Goal: Task Accomplishment & Management: Manage account settings

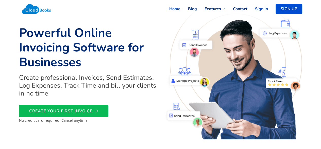
click at [260, 11] on link "Sign In" at bounding box center [258, 8] width 21 height 11
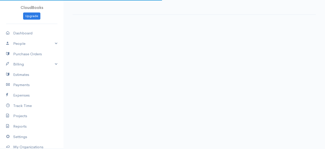
select select "365"
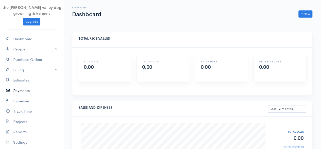
click at [19, 91] on link "Payments" at bounding box center [32, 90] width 64 height 10
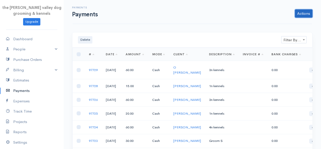
click at [301, 14] on link "Actions" at bounding box center [304, 13] width 18 height 8
click at [286, 22] on link "Enter Payment" at bounding box center [287, 24] width 52 height 9
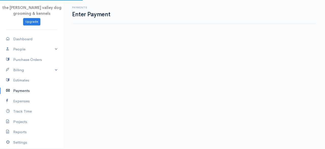
select select "2"
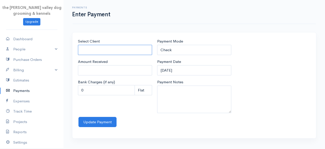
click at [119, 48] on input "Select Client" at bounding box center [115, 50] width 74 height 10
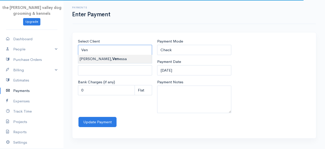
type input "[PERSON_NAME][GEOGRAPHIC_DATA]"
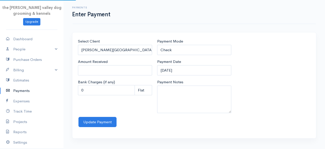
click at [118, 55] on body "the [PERSON_NAME] valley dog grooming & kennels Upgrade Dashboard People Client…" at bounding box center [162, 74] width 325 height 149
type input "0"
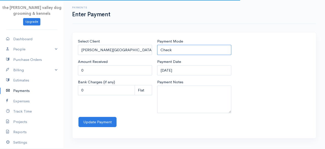
click at [193, 47] on select "Check Bank Transfer Credit Cash Debit ACH VISA MASTERCARD AMEX Discover DINERS …" at bounding box center [194, 50] width 74 height 10
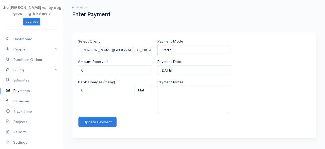
click at [157, 45] on select "Check Bank Transfer Credit Cash Debit ACH VISA MASTERCARD AMEX Discover DINERS …" at bounding box center [194, 50] width 74 height 10
click at [190, 49] on select "Check Bank Transfer Credit Cash Debit ACH VISA MASTERCARD AMEX Discover DINERS …" at bounding box center [194, 50] width 74 height 10
select select "Cash"
click at [157, 45] on select "Check Bank Transfer Credit Cash Debit ACH VISA MASTERCARD AMEX Discover DINERS …" at bounding box center [194, 50] width 74 height 10
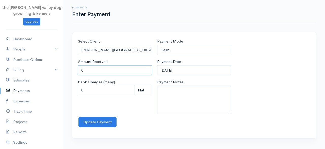
click at [124, 72] on input "0" at bounding box center [115, 70] width 74 height 10
type input "100"
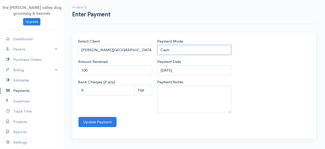
click at [189, 45] on select "Check Bank Transfer Credit Cash Debit ACH VISA MASTERCARD AMEX Discover DINERS …" at bounding box center [194, 50] width 74 height 10
click at [271, 54] on div "Select Client [GEOGRAPHIC_DATA][PERSON_NAME][GEOGRAPHIC_DATA] Amount Received 1…" at bounding box center [194, 77] width 238 height 78
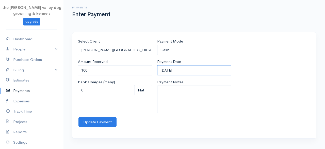
click at [204, 70] on input "[DATE]" at bounding box center [194, 70] width 74 height 10
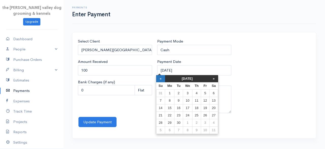
click at [163, 77] on th "«" at bounding box center [160, 78] width 9 height 7
click at [216, 120] on td "30" at bounding box center [215, 122] width 9 height 7
type input "[DATE]"
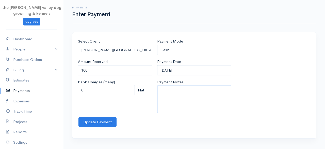
click at [189, 93] on textarea "Payment Notes" at bounding box center [194, 98] width 74 height 27
type textarea "Groom M & S"
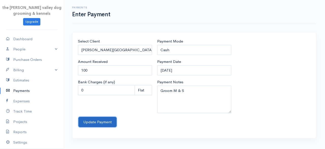
click at [97, 121] on button "Update Payment" at bounding box center [98, 122] width 38 height 10
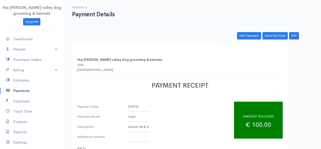
click at [25, 91] on link "Payments" at bounding box center [32, 90] width 64 height 10
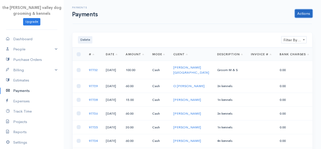
click at [299, 12] on link "Actions" at bounding box center [304, 13] width 18 height 8
click at [290, 21] on link "Enter Payment" at bounding box center [287, 24] width 52 height 9
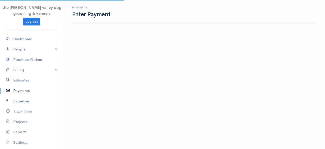
select select "2"
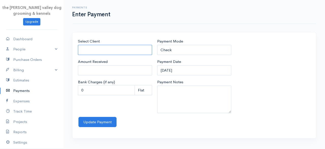
click at [109, 50] on input "Select Client" at bounding box center [115, 50] width 74 height 10
type input "L"
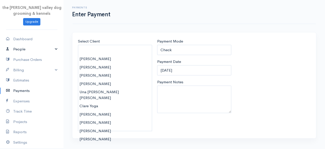
click at [20, 50] on link "People" at bounding box center [32, 49] width 64 height 10
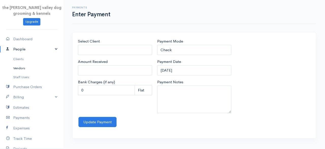
click at [20, 68] on link "Vendors" at bounding box center [32, 68] width 64 height 9
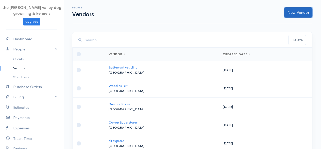
click at [292, 13] on link "New Vendor" at bounding box center [299, 12] width 28 height 10
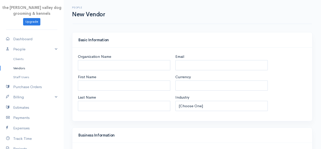
click at [292, 13] on div "People New Vendor" at bounding box center [193, 11] width 246 height 11
select select "EUR"
select select "[GEOGRAPHIC_DATA]"
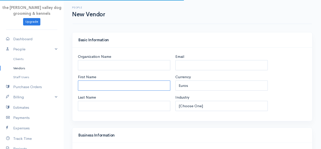
click at [129, 84] on input "First Name" at bounding box center [124, 85] width 93 height 10
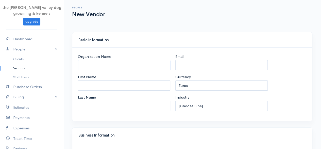
click at [129, 65] on input "Organization Name" at bounding box center [124, 65] width 93 height 10
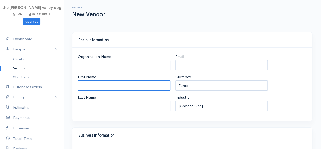
click at [84, 81] on input "First Name" at bounding box center [124, 85] width 93 height 10
type input "l"
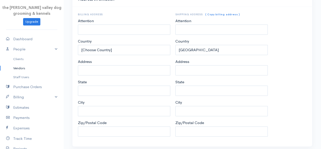
scroll to position [262, 0]
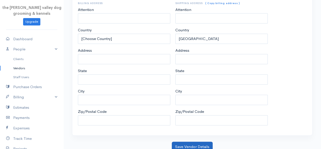
type input "[PERSON_NAME]"
click at [189, 141] on button "Save Vendor Details" at bounding box center [192, 146] width 41 height 10
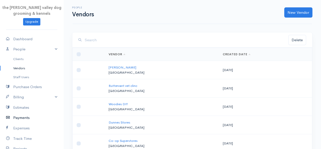
click at [20, 119] on link "Payments" at bounding box center [32, 117] width 64 height 10
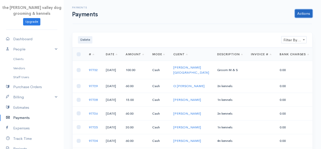
click at [300, 14] on link "Actions" at bounding box center [304, 13] width 18 height 8
click at [285, 20] on link "Enter Payment" at bounding box center [287, 24] width 52 height 9
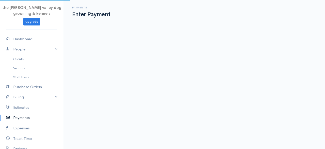
select select "2"
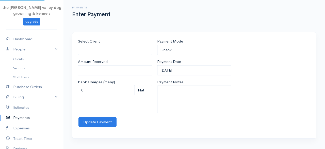
click at [137, 48] on input "Select Client" at bounding box center [115, 50] width 74 height 10
type input "L"
type input "l"
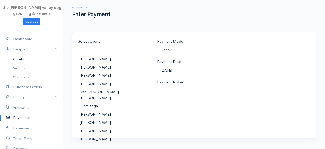
click at [14, 60] on link "Clients" at bounding box center [32, 58] width 64 height 9
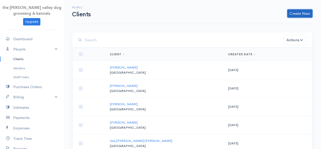
click at [308, 13] on link "Create New" at bounding box center [300, 13] width 25 height 8
click at [291, 25] on link "Client" at bounding box center [292, 24] width 40 height 9
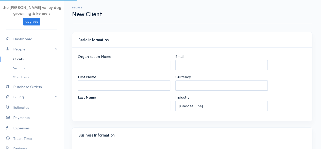
select select "EUR"
select select "[GEOGRAPHIC_DATA]"
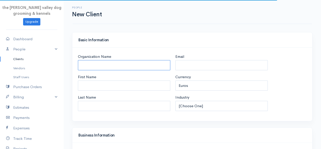
click at [142, 63] on input "Organization Name" at bounding box center [124, 65] width 93 height 10
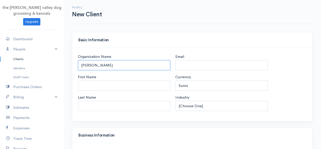
type input "[PERSON_NAME]"
click at [281, 39] on h4 "Basic Information" at bounding box center [193, 40] width 228 height 4
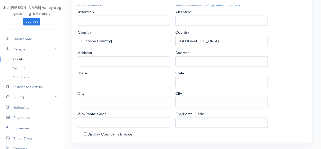
scroll to position [268, 0]
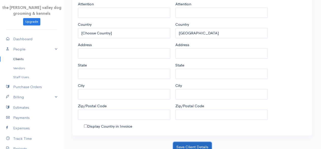
click at [201, 144] on button "Save Client Details" at bounding box center [192, 147] width 39 height 10
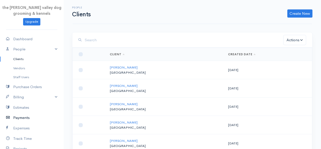
click at [21, 120] on link "Payments" at bounding box center [32, 117] width 64 height 10
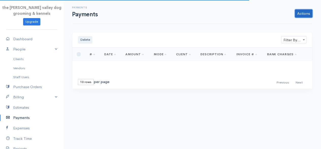
click at [307, 12] on link "Actions" at bounding box center [304, 13] width 18 height 8
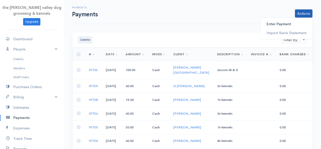
click at [275, 25] on link "Enter Payment" at bounding box center [287, 24] width 52 height 9
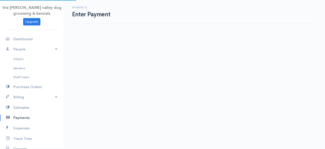
select select "2"
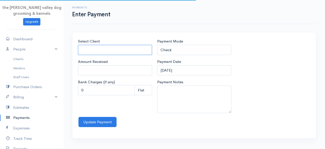
click at [117, 49] on input "Select Client" at bounding box center [115, 50] width 74 height 10
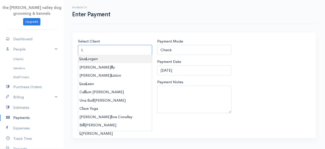
type input "[PERSON_NAME]"
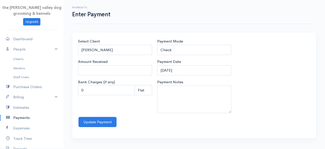
click at [111, 57] on body "the [PERSON_NAME] valley dog grooming & kennels Upgrade Dashboard People Client…" at bounding box center [162, 74] width 325 height 149
type input "0"
click at [99, 74] on input "0" at bounding box center [115, 70] width 74 height 10
type input "160"
click at [182, 37] on div "Select Client [PERSON_NAME] Amount Received 160 Bank Charges (if any) 0 Perc (%…" at bounding box center [194, 85] width 244 height 106
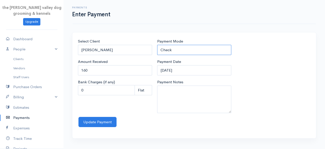
click at [183, 46] on select "Check Bank Transfer Credit Cash Debit ACH VISA MASTERCARD AMEX Discover DINERS …" at bounding box center [194, 50] width 74 height 10
select select "Cash"
click at [157, 45] on select "Check Bank Transfer Credit Cash Debit ACH VISA MASTERCARD AMEX Discover DINERS …" at bounding box center [194, 50] width 74 height 10
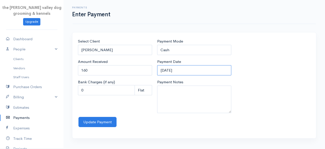
click at [188, 69] on input "[DATE]" at bounding box center [194, 70] width 74 height 10
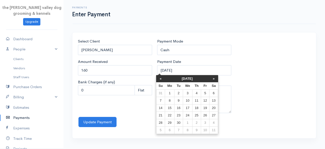
click at [184, 76] on th "[DATE]" at bounding box center [187, 78] width 44 height 7
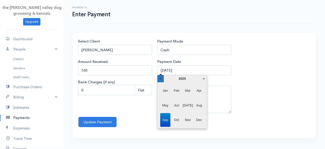
click at [158, 77] on th "«" at bounding box center [161, 78] width 6 height 7
click at [206, 79] on th "»" at bounding box center [204, 78] width 6 height 7
click at [200, 106] on span "Aug" at bounding box center [199, 105] width 10 height 14
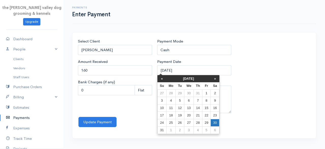
click at [214, 122] on td "30" at bounding box center [215, 122] width 9 height 7
type input "[DATE]"
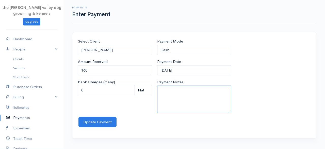
click at [186, 103] on textarea "Payment Notes" at bounding box center [194, 98] width 74 height 27
type textarea "Groom 3x S"
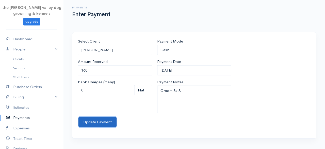
click at [94, 121] on button "Update Payment" at bounding box center [98, 122] width 38 height 10
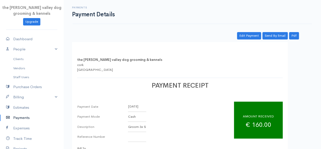
click at [28, 116] on link "Payments" at bounding box center [32, 117] width 64 height 10
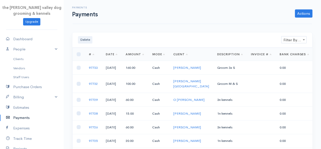
click at [20, 116] on link "Payments" at bounding box center [32, 117] width 64 height 10
click at [305, 15] on link "Actions" at bounding box center [304, 13] width 18 height 8
click at [282, 23] on link "Enter Payment" at bounding box center [287, 24] width 52 height 9
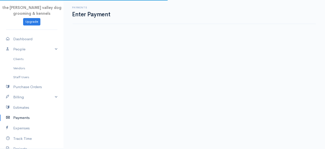
select select "2"
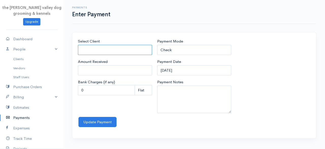
click at [108, 51] on input "Select Client" at bounding box center [115, 50] width 74 height 10
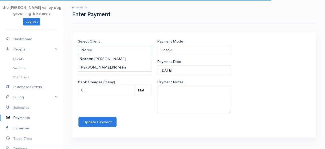
type input "[PERSON_NAME]"
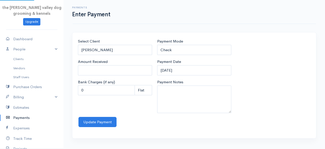
click at [106, 60] on body "the [PERSON_NAME] valley dog grooming & kennels Upgrade Dashboard People Client…" at bounding box center [162, 74] width 325 height 149
click at [100, 68] on input "0" at bounding box center [115, 70] width 74 height 10
type input "0"
type input "120"
click at [196, 48] on select "Check Bank Transfer Credit Cash Debit ACH VISA MASTERCARD AMEX Discover DINERS …" at bounding box center [194, 50] width 74 height 10
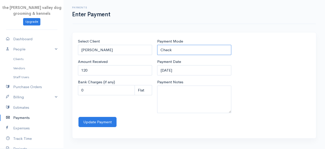
select select "Cash"
click at [157, 45] on select "Check Bank Transfer Credit Cash Debit ACH VISA MASTERCARD AMEX Discover DINERS …" at bounding box center [194, 50] width 74 height 10
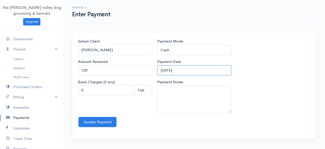
click at [190, 70] on input "[DATE]" at bounding box center [194, 70] width 74 height 10
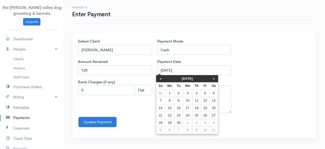
click at [182, 79] on th "[DATE]" at bounding box center [187, 78] width 44 height 7
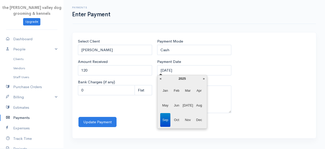
click at [167, 117] on span "Sep" at bounding box center [165, 120] width 10 height 14
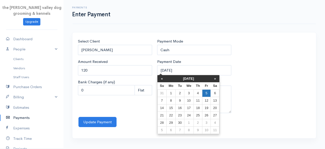
click at [203, 95] on td "5" at bounding box center [206, 92] width 8 height 7
type input "[DATE]"
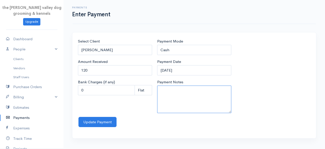
click at [195, 95] on textarea "Payment Notes" at bounding box center [194, 98] width 74 height 27
type textarea "Groom 2x L"
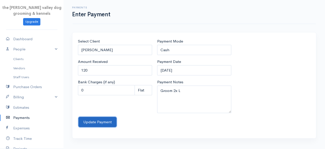
click at [87, 121] on button "Update Payment" at bounding box center [98, 122] width 38 height 10
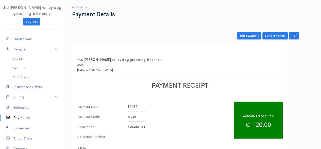
click at [12, 113] on link "Payments" at bounding box center [32, 117] width 64 height 10
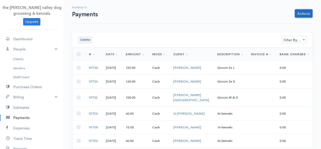
click at [299, 17] on link "Actions" at bounding box center [304, 13] width 18 height 8
click at [292, 23] on link "Enter Payment" at bounding box center [287, 24] width 52 height 9
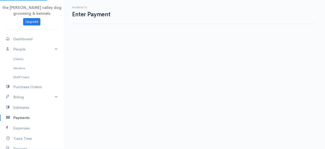
select select "2"
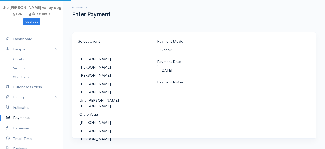
click at [133, 46] on input "Select Client" at bounding box center [115, 50] width 74 height 10
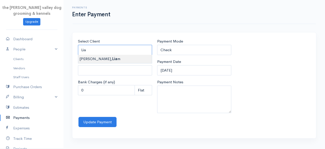
type input "[PERSON_NAME]"
type input "0"
click at [110, 60] on body "the [PERSON_NAME] valley dog grooming & kennels Upgrade Dashboard People Client…" at bounding box center [162, 74] width 325 height 149
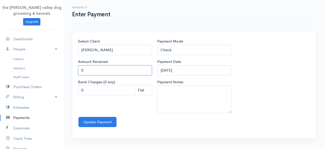
click at [108, 68] on input "0" at bounding box center [115, 70] width 74 height 10
type input "30"
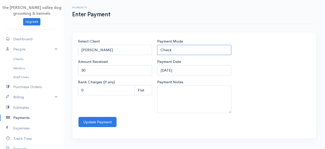
click at [180, 48] on select "Check Bank Transfer Credit Cash Debit ACH VISA MASTERCARD AMEX Discover DINERS …" at bounding box center [194, 50] width 74 height 10
select select "Cash"
click at [157, 45] on select "Check Bank Transfer Credit Cash Debit ACH VISA MASTERCARD AMEX Discover DINERS …" at bounding box center [194, 50] width 74 height 10
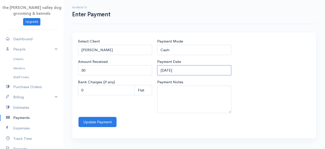
click at [186, 68] on input "[DATE]" at bounding box center [194, 70] width 74 height 10
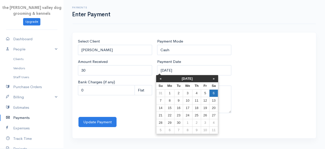
click at [213, 94] on td "6" at bounding box center [214, 92] width 9 height 7
type input "[DATE]"
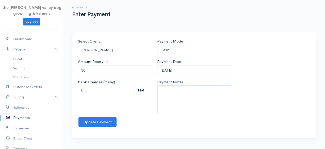
click at [213, 94] on textarea "Payment Notes" at bounding box center [194, 98] width 74 height 27
type textarea "Groom S"
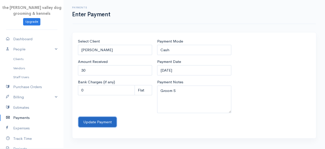
click at [92, 117] on button "Update Payment" at bounding box center [98, 122] width 38 height 10
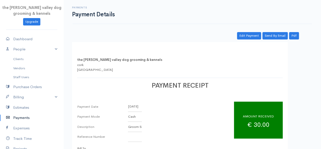
click at [18, 113] on link "Payments" at bounding box center [32, 117] width 64 height 10
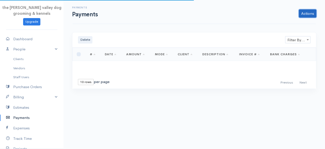
click at [304, 12] on link "Actions" at bounding box center [308, 13] width 18 height 8
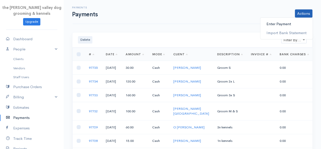
click at [286, 27] on link "Enter Payment" at bounding box center [287, 24] width 52 height 9
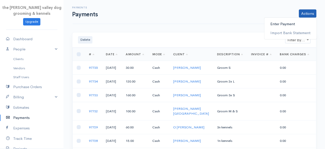
select select "2"
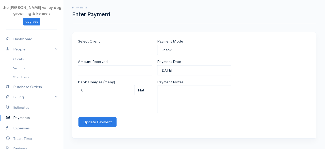
click at [114, 52] on input "Select Client" at bounding box center [115, 50] width 74 height 10
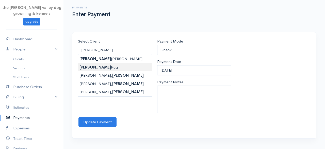
type input "[PERSON_NAME]"
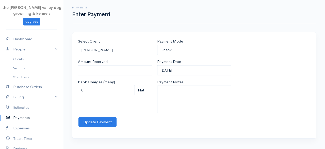
click at [109, 67] on body "the [PERSON_NAME] valley dog grooming & kennels Upgrade Dashboard People Client…" at bounding box center [162, 74] width 325 height 149
type input "0"
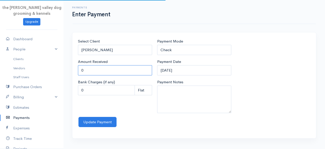
click at [109, 67] on input "0" at bounding box center [115, 70] width 74 height 10
type input "35"
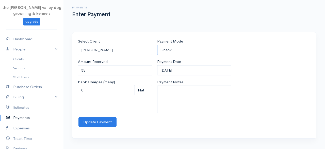
click at [185, 51] on select "Check Bank Transfer Credit Cash Debit ACH VISA MASTERCARD AMEX Discover DINERS …" at bounding box center [194, 50] width 74 height 10
select select "Cash"
click at [157, 45] on select "Check Bank Transfer Credit Cash Debit ACH VISA MASTERCARD AMEX Discover DINERS …" at bounding box center [194, 50] width 74 height 10
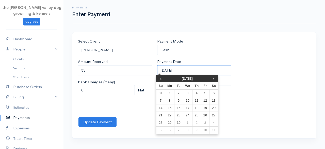
click at [188, 67] on input "[DATE]" at bounding box center [194, 70] width 74 height 10
click at [186, 79] on th "[DATE]" at bounding box center [187, 78] width 44 height 7
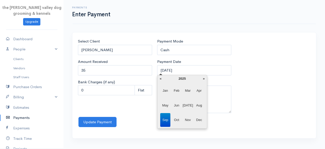
click at [166, 119] on span "Sep" at bounding box center [165, 120] width 10 height 14
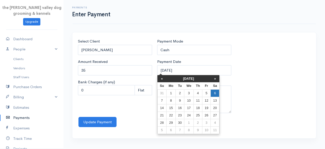
click at [212, 92] on td "6" at bounding box center [215, 92] width 9 height 7
type input "[DATE]"
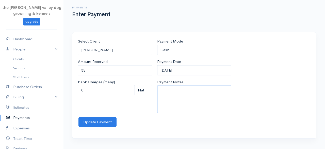
click at [212, 92] on textarea "Payment Notes" at bounding box center [194, 98] width 74 height 27
type textarea "Groom S"
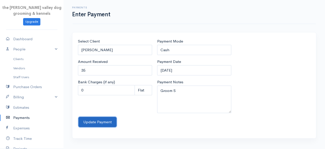
click at [102, 119] on button "Update Payment" at bounding box center [98, 122] width 38 height 10
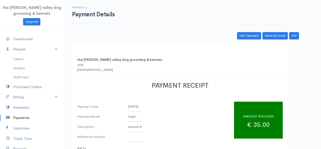
click at [25, 114] on link "Payments" at bounding box center [32, 117] width 64 height 10
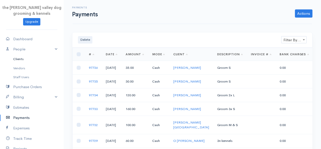
click at [23, 58] on link "Clients" at bounding box center [32, 58] width 64 height 9
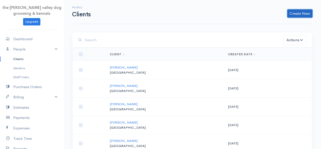
click at [299, 11] on link "Create New" at bounding box center [300, 13] width 25 height 8
click at [286, 21] on link "Client" at bounding box center [292, 24] width 40 height 9
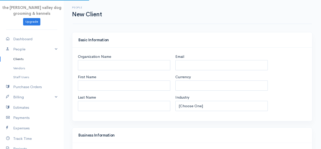
select select "EUR"
select select "[GEOGRAPHIC_DATA]"
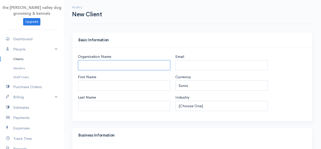
click at [119, 62] on input "Organization Name" at bounding box center [124, 65] width 93 height 10
type input "[PERSON_NAME]"
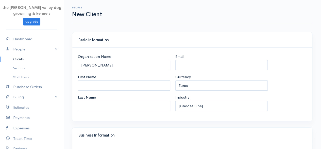
click at [185, 33] on div "Basic Information" at bounding box center [192, 39] width 240 height 15
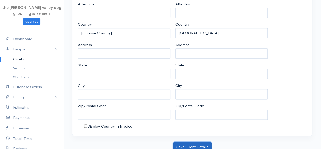
click at [198, 142] on button "Save Client Details" at bounding box center [192, 147] width 39 height 10
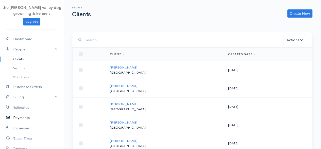
click at [23, 115] on link "Payments" at bounding box center [32, 117] width 64 height 10
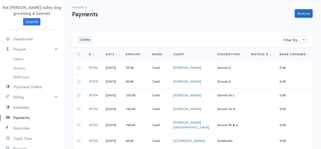
click at [308, 11] on link "Actions" at bounding box center [304, 13] width 18 height 8
click at [290, 20] on link "Enter Payment" at bounding box center [287, 24] width 52 height 9
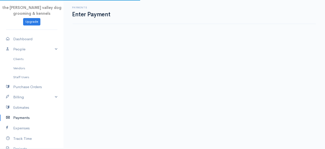
select select "2"
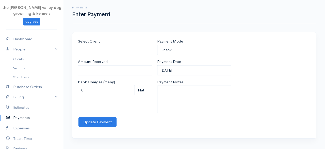
click at [119, 51] on input "Select Client" at bounding box center [115, 50] width 74 height 10
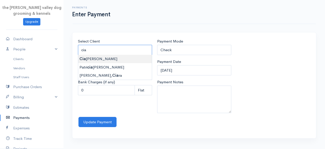
type input "[PERSON_NAME]"
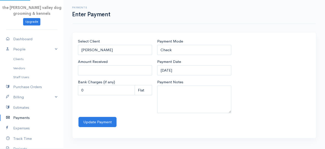
click at [110, 56] on body "the [PERSON_NAME] valley dog grooming & kennels Upgrade Dashboard People Client…" at bounding box center [162, 74] width 325 height 149
type input "0"
click at [107, 73] on input "0" at bounding box center [115, 70] width 74 height 10
type input "65"
click at [170, 49] on select "Check Bank Transfer Credit Cash Debit ACH VISA MASTERCARD AMEX Discover DINERS …" at bounding box center [194, 50] width 74 height 10
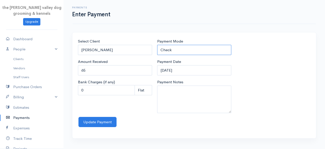
select select "Cash"
click at [157, 45] on select "Check Bank Transfer Credit Cash Debit ACH VISA MASTERCARD AMEX Discover DINERS …" at bounding box center [194, 50] width 74 height 10
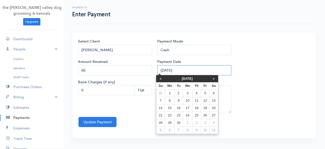
click at [185, 72] on input "[DATE]" at bounding box center [194, 70] width 74 height 10
click at [213, 90] on td "6" at bounding box center [214, 92] width 9 height 7
type input "[DATE]"
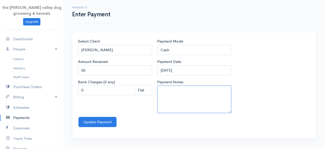
click at [213, 90] on textarea "Payment Notes" at bounding box center [194, 98] width 74 height 27
type textarea "Groom S"
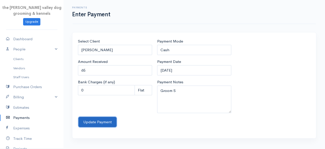
click at [92, 122] on button "Update Payment" at bounding box center [98, 122] width 38 height 10
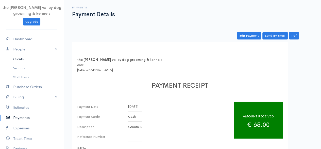
click at [20, 59] on link "Clients" at bounding box center [32, 58] width 64 height 9
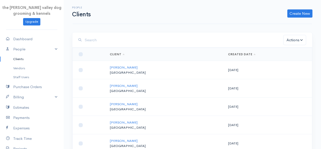
click at [107, 43] on input "search" at bounding box center [184, 40] width 199 height 10
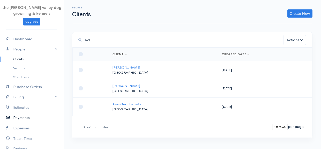
type input "ava"
click at [18, 118] on link "Payments" at bounding box center [32, 117] width 64 height 10
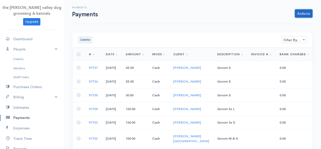
click at [305, 14] on link "Actions" at bounding box center [304, 13] width 18 height 8
click at [291, 23] on link "Enter Payment" at bounding box center [287, 24] width 52 height 9
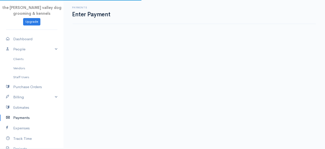
select select "2"
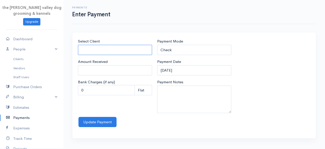
click at [115, 49] on input "Select Client" at bounding box center [115, 50] width 74 height 10
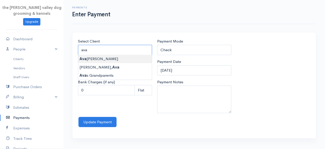
type input "[PERSON_NAME]"
type input "0"
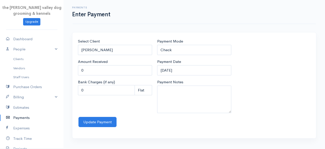
click at [101, 59] on body "the [PERSON_NAME] valley dog grooming & kennels Upgrade Dashboard People Client…" at bounding box center [162, 74] width 325 height 149
click at [101, 69] on input "0" at bounding box center [115, 70] width 74 height 10
type input "60"
click at [178, 49] on select "Check Bank Transfer Credit Cash Debit ACH VISA MASTERCARD AMEX Discover DINERS …" at bounding box center [194, 50] width 74 height 10
select select "Cash"
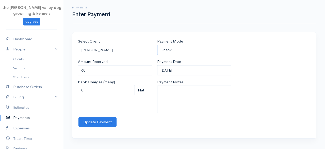
click at [157, 45] on select "Check Bank Transfer Credit Cash Debit ACH VISA MASTERCARD AMEX Discover DINERS …" at bounding box center [194, 50] width 74 height 10
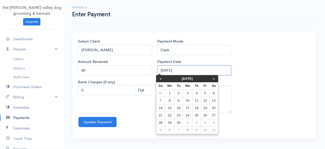
click at [187, 71] on input "[DATE]" at bounding box center [194, 70] width 74 height 10
click at [178, 99] on td "9" at bounding box center [179, 100] width 8 height 7
type input "[DATE]"
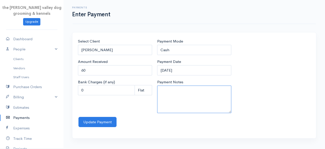
click at [178, 99] on textarea "Payment Notes" at bounding box center [194, 98] width 74 height 27
type textarea "Groom M"
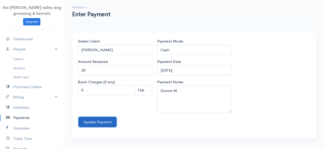
click at [102, 118] on button "Update Payment" at bounding box center [98, 122] width 38 height 10
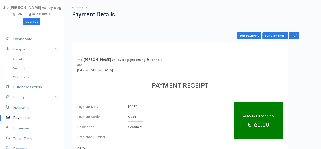
click at [24, 116] on link "Payments" at bounding box center [32, 117] width 64 height 10
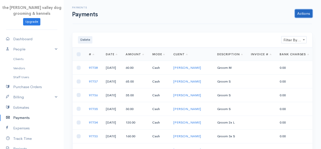
click at [302, 12] on link "Actions" at bounding box center [304, 13] width 18 height 8
click at [283, 22] on link "Enter Payment" at bounding box center [287, 24] width 52 height 9
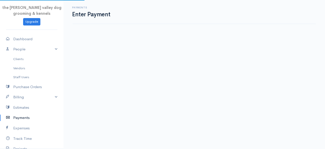
select select "2"
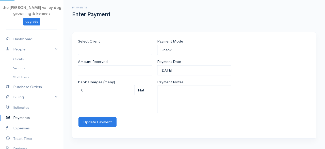
click at [120, 47] on input "Select Client" at bounding box center [115, 50] width 74 height 10
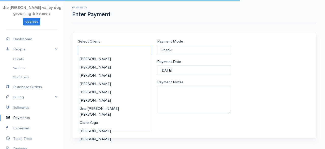
type input "G"
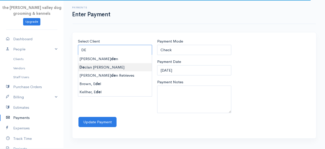
type input "[PERSON_NAME]"
click at [111, 66] on body "the [PERSON_NAME] valley dog grooming & kennels Upgrade Dashboard People Client…" at bounding box center [162, 74] width 325 height 149
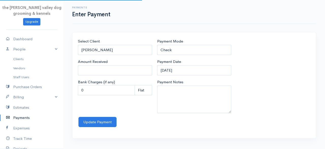
type input "0"
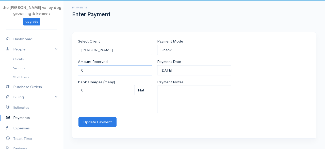
click at [111, 66] on input "0" at bounding box center [115, 70] width 74 height 10
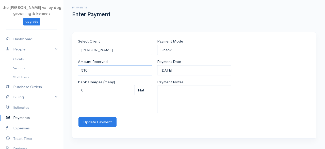
type input "310"
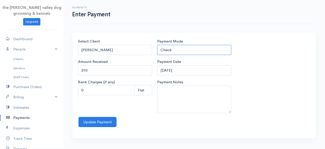
click at [186, 52] on select "Check Bank Transfer Credit Cash Debit ACH VISA MASTERCARD AMEX Discover DINERS …" at bounding box center [194, 50] width 74 height 10
select select "Cash"
click at [157, 45] on select "Check Bank Transfer Credit Cash Debit ACH VISA MASTERCARD AMEX Discover DINERS …" at bounding box center [194, 50] width 74 height 10
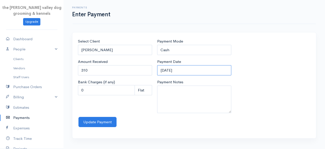
click at [189, 66] on input "[DATE]" at bounding box center [194, 70] width 74 height 10
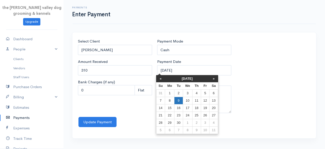
click at [178, 98] on td "9" at bounding box center [179, 100] width 8 height 7
type input "[DATE]"
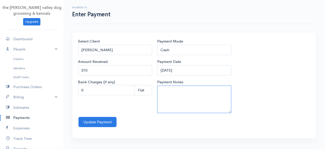
click at [177, 97] on textarea "Payment Notes" at bounding box center [194, 98] width 74 height 27
type textarea "13n + groom"
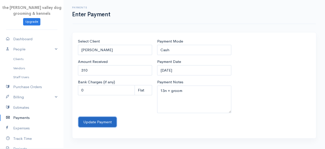
click at [101, 120] on button "Update Payment" at bounding box center [98, 122] width 38 height 10
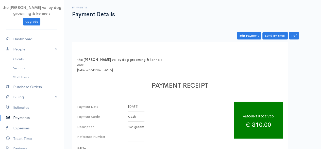
click at [22, 116] on link "Payments" at bounding box center [32, 117] width 64 height 10
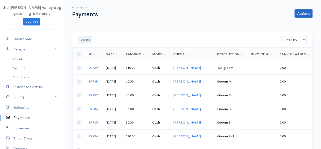
click at [308, 14] on link "Actions" at bounding box center [304, 13] width 18 height 8
click at [284, 25] on link "Enter Payment" at bounding box center [287, 24] width 52 height 9
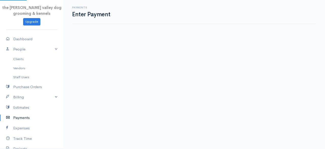
select select "2"
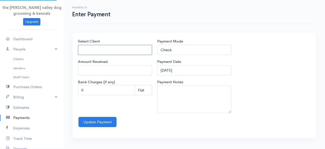
click at [133, 48] on input "Select Client" at bounding box center [115, 50] width 74 height 10
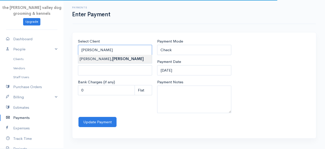
type input "[PERSON_NAME]"
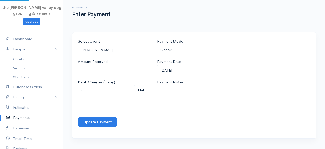
click at [115, 58] on body "the [PERSON_NAME] valley dog grooming & kennels Upgrade Dashboard People Client…" at bounding box center [162, 74] width 325 height 149
type input "0"
click at [100, 69] on input "0" at bounding box center [115, 70] width 74 height 10
type input "190"
click at [170, 51] on select "Check Bank Transfer Credit Cash Debit ACH VISA MASTERCARD AMEX Discover DINERS …" at bounding box center [194, 50] width 74 height 10
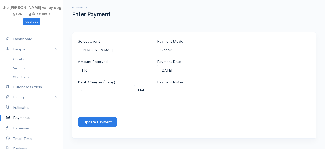
select select "Cash"
click at [157, 45] on select "Check Bank Transfer Credit Cash Debit ACH VISA MASTERCARD AMEX Discover DINERS …" at bounding box center [194, 50] width 74 height 10
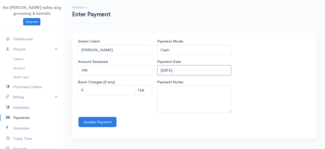
click at [191, 70] on input "[DATE]" at bounding box center [194, 70] width 74 height 10
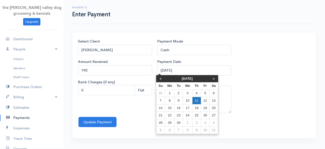
click at [195, 102] on td "11" at bounding box center [196, 100] width 9 height 7
type input "[DATE]"
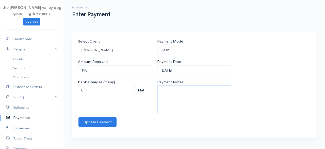
click at [195, 102] on textarea "Payment Notes" at bounding box center [194, 98] width 74 height 27
type textarea "9n kennels"
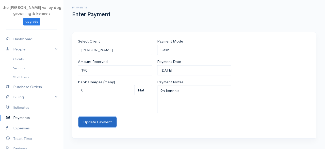
click at [104, 122] on button "Update Payment" at bounding box center [98, 122] width 38 height 10
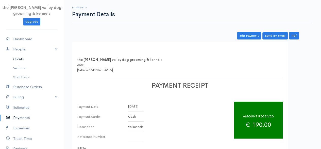
click at [18, 60] on link "Clients" at bounding box center [32, 58] width 64 height 9
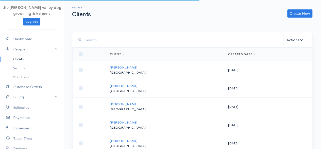
click at [117, 40] on input "search" at bounding box center [184, 40] width 199 height 10
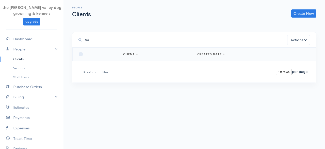
type input "V"
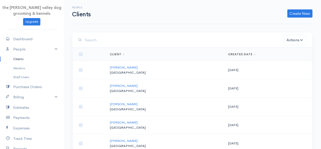
click at [22, 60] on link "Clients" at bounding box center [32, 58] width 64 height 9
click at [303, 14] on link "Create New" at bounding box center [300, 13] width 25 height 8
click at [293, 22] on link "Client" at bounding box center [292, 24] width 40 height 9
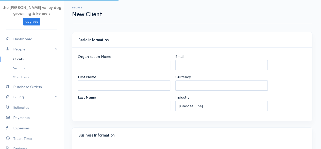
select select "EUR"
select select "[GEOGRAPHIC_DATA]"
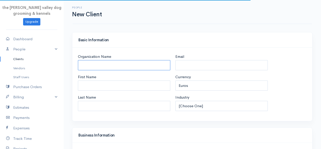
click at [141, 60] on input "Organization Name" at bounding box center [124, 65] width 93 height 10
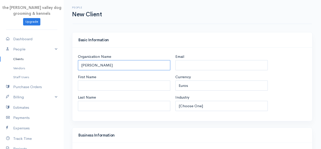
type input "[PERSON_NAME]"
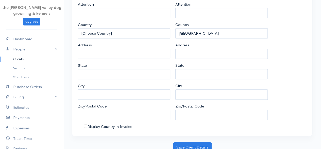
scroll to position [268, 0]
click at [189, 142] on button "Save Client Details" at bounding box center [192, 147] width 39 height 10
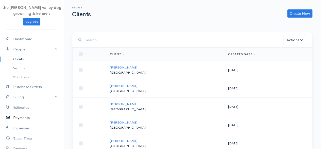
click at [22, 116] on link "Payments" at bounding box center [32, 117] width 64 height 10
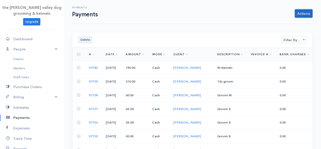
click at [297, 17] on link "Actions" at bounding box center [304, 13] width 18 height 8
click at [283, 23] on link "Enter Payment" at bounding box center [287, 24] width 52 height 9
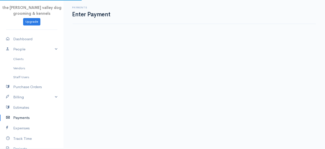
select select "2"
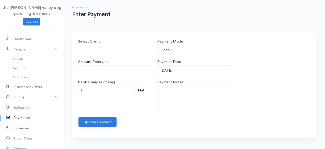
click at [121, 46] on input "Select Client" at bounding box center [115, 50] width 74 height 10
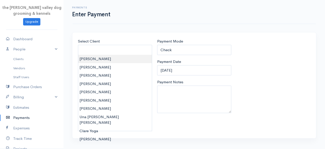
type input "[PERSON_NAME]"
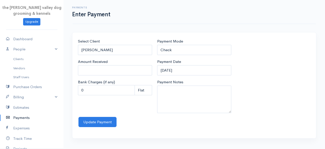
click at [115, 56] on body "the [PERSON_NAME] valley dog grooming & kennels Upgrade Dashboard People Client…" at bounding box center [162, 74] width 325 height 149
type input "0"
click at [106, 68] on input "0" at bounding box center [115, 70] width 74 height 10
type input "60"
click at [179, 69] on input "[DATE]" at bounding box center [194, 70] width 74 height 10
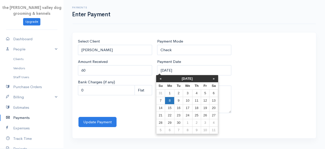
click at [170, 100] on td "8" at bounding box center [169, 100] width 9 height 7
type input "[DATE]"
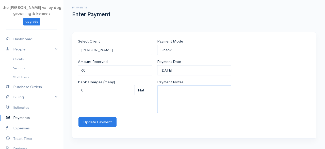
click at [170, 100] on textarea "Payment Notes" at bounding box center [194, 98] width 74 height 27
type textarea "3n kennels"
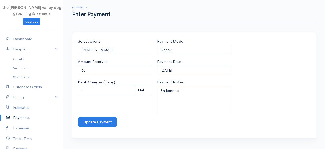
click at [257, 44] on div "Select Client [PERSON_NAME] Amount Received 60 Bank Charges (if any) 0 Perc (%)…" at bounding box center [194, 77] width 238 height 78
click at [211, 49] on select "Check Bank Transfer Credit Cash Debit ACH VISA MASTERCARD AMEX Discover DINERS …" at bounding box center [194, 50] width 74 height 10
select select "Cash"
click at [157, 45] on select "Check Bank Transfer Credit Cash Debit ACH VISA MASTERCARD AMEX Discover DINERS …" at bounding box center [194, 50] width 74 height 10
click at [99, 119] on button "Update Payment" at bounding box center [98, 122] width 38 height 10
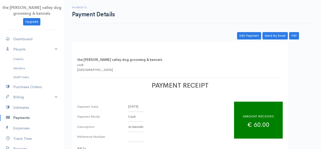
click at [20, 116] on link "Payments" at bounding box center [32, 117] width 64 height 10
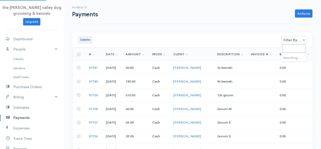
click at [290, 39] on span "Filter By Client" at bounding box center [294, 39] width 25 height 7
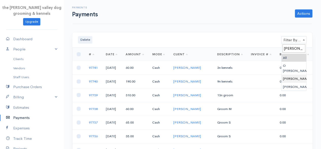
type input "[PERSON_NAME]"
select select "3205091"
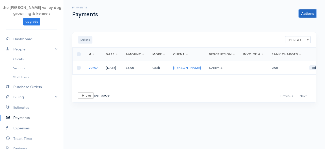
click at [312, 13] on link "Actions" at bounding box center [308, 13] width 18 height 8
click at [293, 23] on link "Enter Payment" at bounding box center [291, 24] width 52 height 9
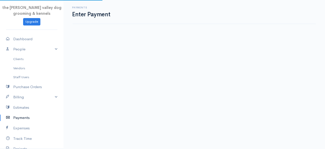
select select "2"
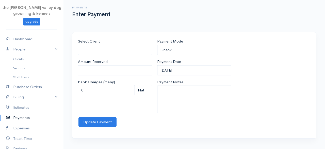
click at [138, 51] on input "Select Client" at bounding box center [115, 50] width 74 height 10
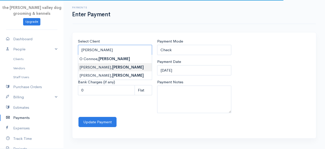
type input "[PERSON_NAME]"
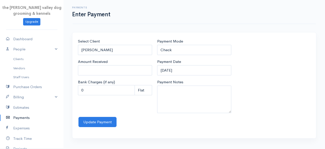
type input "0"
click at [107, 64] on body "the [PERSON_NAME] valley dog grooming & kennels Upgrade Dashboard People Client…" at bounding box center [162, 74] width 325 height 149
click at [108, 69] on input "0" at bounding box center [115, 70] width 74 height 10
type input "50"
click at [181, 47] on select "Check Bank Transfer Credit Cash Debit ACH VISA MASTERCARD AMEX Discover DINERS …" at bounding box center [194, 50] width 74 height 10
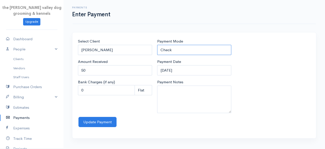
select select "Cash"
click at [157, 45] on select "Check Bank Transfer Credit Cash Debit ACH VISA MASTERCARD AMEX Discover DINERS …" at bounding box center [194, 50] width 74 height 10
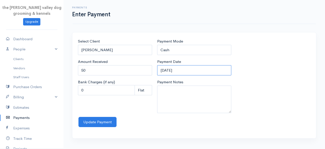
click at [189, 70] on input "[DATE]" at bounding box center [194, 70] width 74 height 10
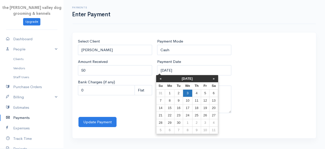
click at [189, 93] on td "3" at bounding box center [187, 92] width 9 height 7
type input "[DATE]"
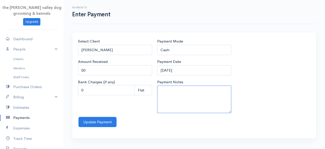
click at [187, 93] on textarea "Payment Notes" at bounding box center [194, 98] width 74 height 27
type textarea "Groom S"
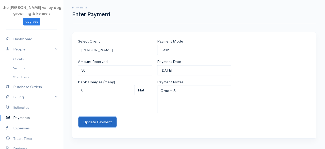
click at [93, 120] on button "Update Payment" at bounding box center [98, 122] width 38 height 10
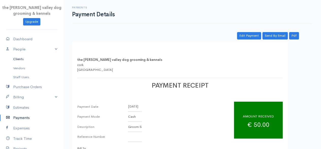
click at [21, 58] on link "Clients" at bounding box center [32, 58] width 64 height 9
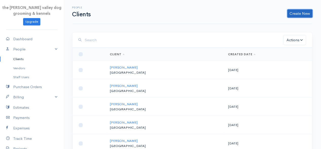
click at [298, 12] on link "Create New" at bounding box center [300, 13] width 25 height 8
click at [283, 22] on link "Client" at bounding box center [292, 24] width 40 height 9
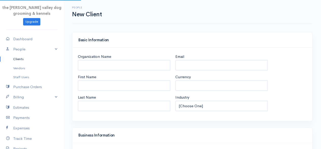
select select "EUR"
select select "[GEOGRAPHIC_DATA]"
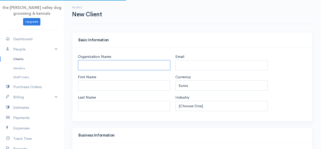
click at [109, 60] on input "Organization Name" at bounding box center [124, 65] width 93 height 10
select select "[GEOGRAPHIC_DATA]"
type input "[PERSON_NAME]"
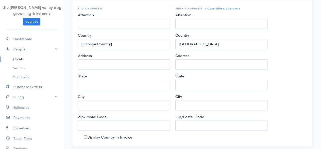
scroll to position [268, 0]
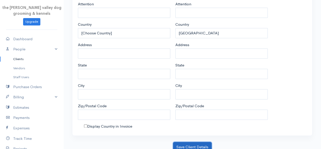
click at [193, 142] on button "Save Client Details" at bounding box center [192, 147] width 39 height 10
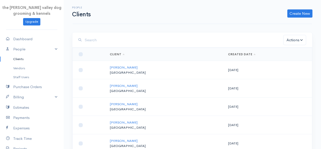
click at [20, 58] on link "Clients" at bounding box center [32, 58] width 64 height 9
click at [296, 14] on link "Create New" at bounding box center [300, 13] width 25 height 8
click at [294, 22] on link "Client" at bounding box center [292, 24] width 40 height 9
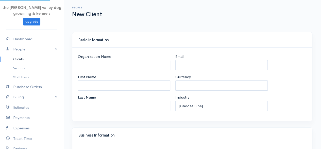
select select "EUR"
select select "[GEOGRAPHIC_DATA]"
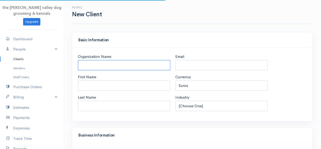
click at [121, 65] on input "Organization Name" at bounding box center [124, 65] width 93 height 10
select select "[GEOGRAPHIC_DATA]"
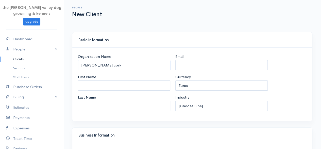
type input "[PERSON_NAME] cork"
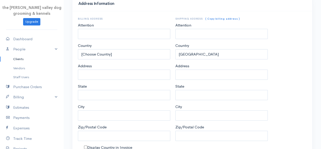
scroll to position [268, 0]
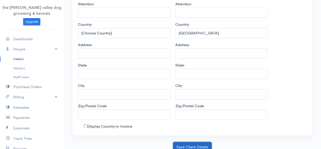
click at [183, 142] on button "Save Client Details" at bounding box center [192, 147] width 39 height 10
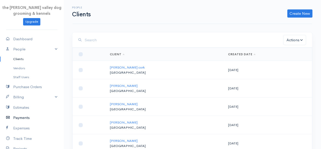
click at [20, 115] on link "Payments" at bounding box center [32, 117] width 64 height 10
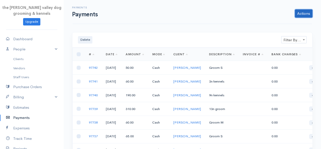
click at [306, 15] on link "Actions" at bounding box center [304, 13] width 18 height 8
click at [292, 22] on link "Enter Payment" at bounding box center [287, 24] width 52 height 9
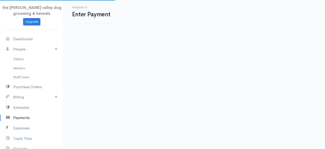
select select "2"
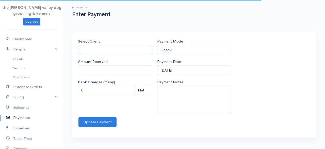
click at [118, 49] on input "Select Client" at bounding box center [115, 50] width 74 height 10
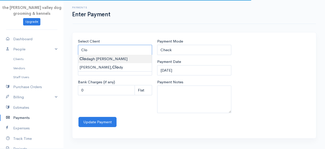
type input "[PERSON_NAME]"
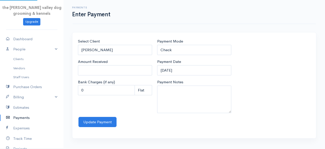
click at [111, 57] on body "the [PERSON_NAME] valley dog grooming & kennels Upgrade Dashboard People Client…" at bounding box center [162, 74] width 325 height 149
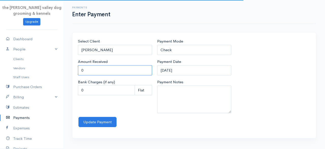
click at [100, 68] on input "0" at bounding box center [115, 70] width 74 height 10
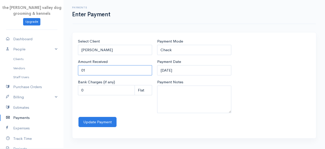
type input "0"
type input "120"
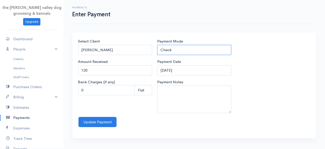
click at [197, 47] on select "Check Bank Transfer Credit Cash Debit ACH VISA MASTERCARD AMEX Discover DINERS …" at bounding box center [194, 50] width 74 height 10
select select "Cash"
click at [157, 45] on select "Check Bank Transfer Credit Cash Debit ACH VISA MASTERCARD AMEX Discover DINERS …" at bounding box center [194, 50] width 74 height 10
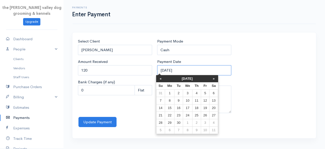
click at [196, 70] on input "[DATE]" at bounding box center [194, 70] width 74 height 10
click at [191, 91] on td "3" at bounding box center [187, 92] width 9 height 7
type input "[DATE]"
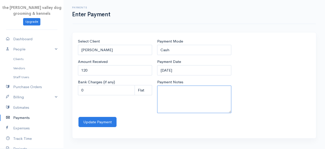
click at [191, 91] on textarea "Payment Notes" at bounding box center [194, 98] width 74 height 27
type textarea "6n kennels"
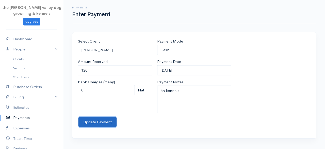
click at [100, 117] on button "Update Payment" at bounding box center [98, 122] width 38 height 10
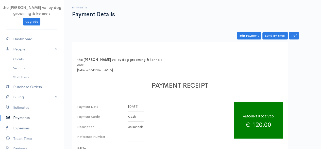
click at [21, 119] on link "Payments" at bounding box center [32, 117] width 64 height 10
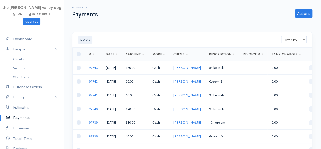
click at [314, 11] on div "Actions Enter Payment Import Bank Statement" at bounding box center [207, 13] width 215 height 8
click at [305, 13] on link "Actions" at bounding box center [304, 13] width 18 height 8
click at [287, 22] on link "Enter Payment" at bounding box center [287, 24] width 52 height 9
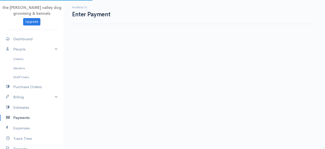
select select "2"
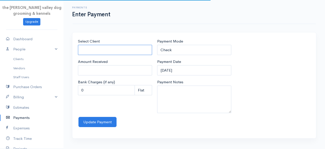
click at [119, 46] on input "Select Client" at bounding box center [115, 50] width 74 height 10
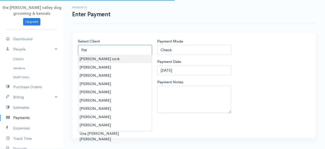
type input "[PERSON_NAME] cork"
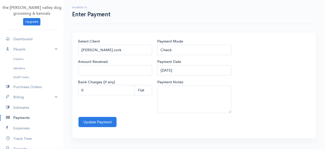
click at [101, 58] on body "the [PERSON_NAME] valley dog grooming & kennels Upgrade Dashboard People Client…" at bounding box center [162, 74] width 325 height 149
type input "0"
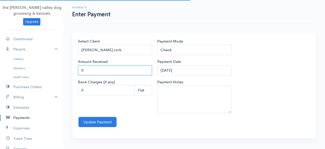
click at [111, 68] on input "0" at bounding box center [115, 70] width 74 height 10
type input "160"
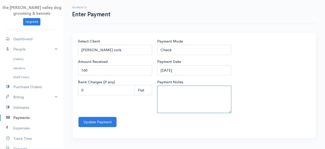
click at [172, 96] on textarea "Payment Notes" at bounding box center [194, 98] width 74 height 27
type textarea "8n kennels"
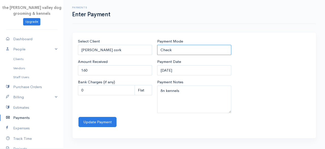
click at [191, 49] on select "Check Bank Transfer Credit Cash Debit ACH VISA MASTERCARD AMEX Discover DINERS …" at bounding box center [194, 50] width 74 height 10
select select "Cash"
click at [157, 45] on select "Check Bank Transfer Credit Cash Debit ACH VISA MASTERCARD AMEX Discover DINERS …" at bounding box center [194, 50] width 74 height 10
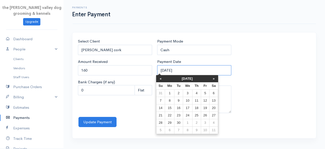
click at [202, 70] on input "[DATE]" at bounding box center [194, 70] width 74 height 10
click at [197, 91] on td "4" at bounding box center [196, 92] width 9 height 7
type input "[DATE]"
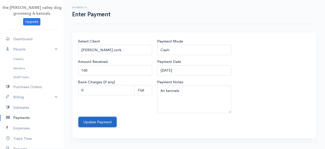
click at [90, 119] on button "Update Payment" at bounding box center [98, 122] width 38 height 10
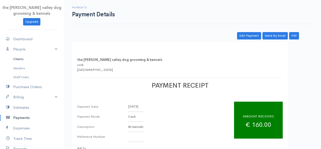
click at [21, 59] on link "Clients" at bounding box center [32, 58] width 64 height 9
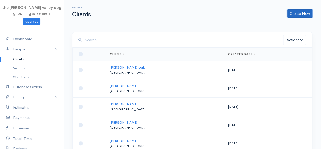
click at [293, 12] on link "Create New" at bounding box center [300, 13] width 25 height 8
click at [282, 25] on link "Client" at bounding box center [292, 24] width 40 height 9
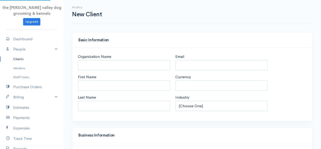
select select "EUR"
select select "[GEOGRAPHIC_DATA]"
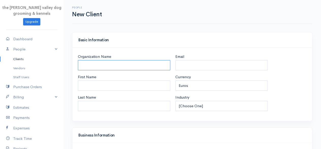
click at [112, 63] on input "Organization Name" at bounding box center [124, 65] width 93 height 10
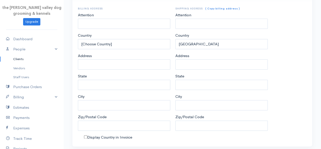
scroll to position [268, 0]
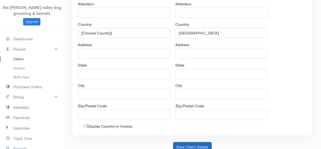
type input "Ela shit-zu"
click at [197, 142] on button "Save Client Details" at bounding box center [192, 147] width 39 height 10
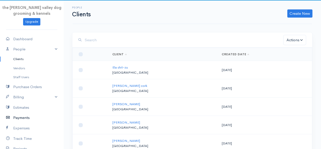
click at [23, 117] on link "Payments" at bounding box center [32, 117] width 64 height 10
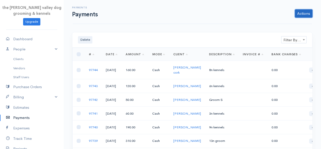
click at [304, 12] on link "Actions" at bounding box center [304, 13] width 18 height 8
click at [295, 21] on link "Enter Payment" at bounding box center [287, 24] width 52 height 9
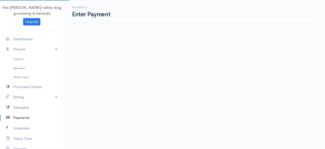
select select "2"
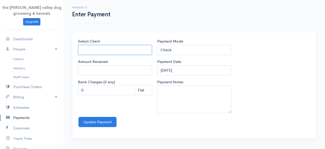
click at [107, 46] on input "Select Client" at bounding box center [115, 50] width 74 height 10
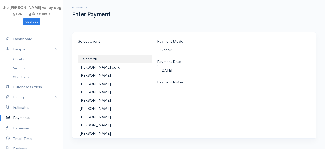
type input "Ela shit-zu"
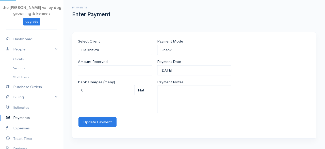
click at [103, 56] on body "the [PERSON_NAME] valley dog grooming & kennels Upgrade Dashboard People Client…" at bounding box center [162, 74] width 325 height 149
click at [101, 70] on input "0" at bounding box center [115, 70] width 74 height 10
type input "0"
type input "260"
click at [181, 47] on select "Check Bank Transfer Credit Cash Debit ACH VISA MASTERCARD AMEX Discover DINERS …" at bounding box center [194, 50] width 74 height 10
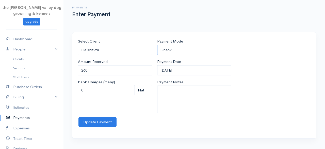
select select "Cash"
click at [157, 45] on select "Check Bank Transfer Credit Cash Debit ACH VISA MASTERCARD AMEX Discover DINERS …" at bounding box center [194, 50] width 74 height 10
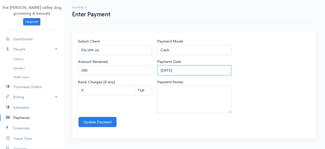
click at [188, 70] on input "[DATE]" at bounding box center [194, 70] width 74 height 10
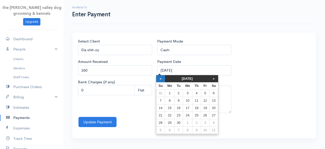
click at [163, 78] on th "«" at bounding box center [160, 78] width 9 height 7
click at [205, 122] on td "29" at bounding box center [206, 122] width 8 height 7
type input "[DATE]"
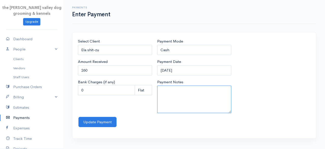
click at [182, 92] on textarea "Payment Notes" at bounding box center [194, 98] width 74 height 27
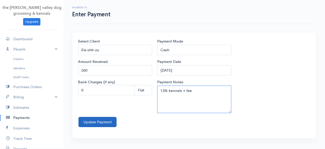
type textarea "12N kennels + fee"
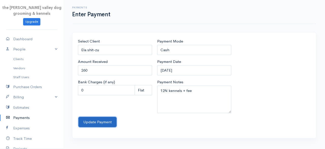
click at [93, 124] on button "Update Payment" at bounding box center [98, 122] width 38 height 10
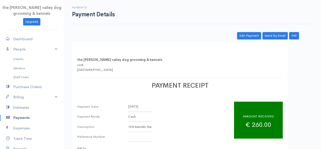
click at [26, 114] on link "Payments" at bounding box center [32, 117] width 64 height 10
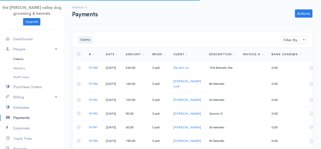
click at [17, 57] on link "Clients" at bounding box center [32, 58] width 64 height 9
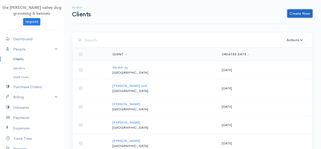
click at [297, 17] on link "Create New" at bounding box center [300, 13] width 25 height 8
click at [288, 22] on link "Client" at bounding box center [292, 24] width 40 height 9
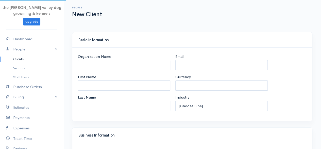
select select "EUR"
select select "[GEOGRAPHIC_DATA]"
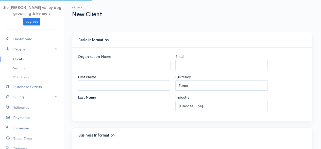
select select "[GEOGRAPHIC_DATA]"
click at [123, 67] on input "Organization Name" at bounding box center [124, 65] width 93 height 10
type input "[PERSON_NAME]"
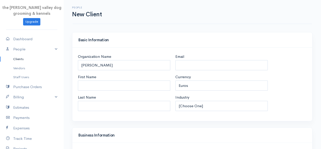
click at [147, 35] on div "Basic Information" at bounding box center [192, 39] width 240 height 15
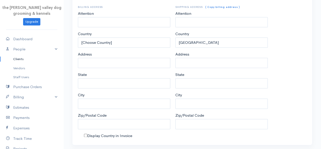
scroll to position [268, 0]
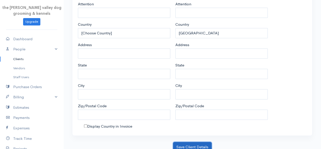
click at [197, 142] on button "Save Client Details" at bounding box center [192, 147] width 39 height 10
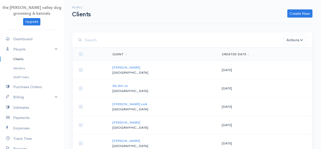
click at [21, 58] on link "Clients" at bounding box center [32, 58] width 64 height 9
click at [305, 15] on link "Create New" at bounding box center [300, 13] width 25 height 8
click at [287, 23] on link "Client" at bounding box center [292, 24] width 40 height 9
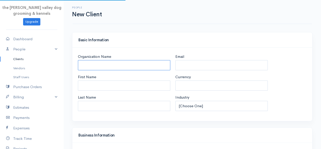
click at [148, 62] on input "Organization Name" at bounding box center [124, 65] width 93 height 10
select select "EUR"
select select "[GEOGRAPHIC_DATA]"
type input "D"
select select "[GEOGRAPHIC_DATA]"
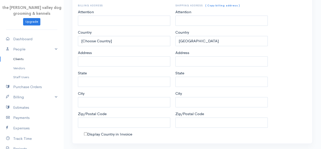
scroll to position [268, 0]
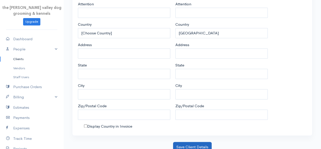
type input "[PERSON_NAME]"
click at [195, 144] on button "Save Client Details" at bounding box center [192, 147] width 39 height 10
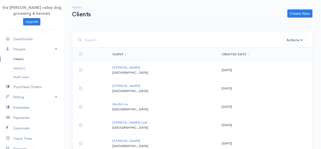
click at [18, 59] on link "Clients" at bounding box center [32, 58] width 64 height 9
click at [295, 13] on link "Create New" at bounding box center [300, 13] width 25 height 8
click at [295, 19] on div "Client Import Clients" at bounding box center [292, 28] width 41 height 22
click at [296, 14] on link "Create New" at bounding box center [300, 13] width 25 height 8
click at [286, 27] on link "Client" at bounding box center [292, 24] width 40 height 9
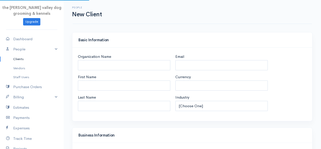
select select "EUR"
select select "[GEOGRAPHIC_DATA]"
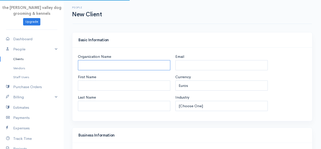
select select "[GEOGRAPHIC_DATA]"
click at [122, 63] on input "Organization Name" at bounding box center [124, 65] width 93 height 10
type input "[PERSON_NAME]"
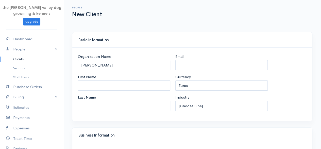
click at [224, 42] on div "Basic Information" at bounding box center [192, 39] width 240 height 15
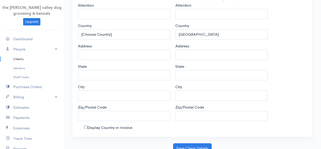
scroll to position [268, 0]
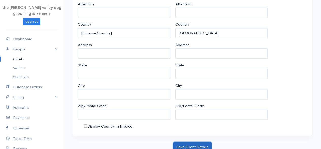
click at [200, 142] on button "Save Client Details" at bounding box center [192, 147] width 39 height 10
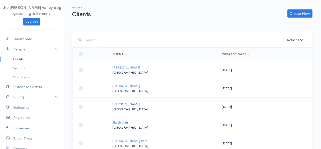
click at [18, 56] on link "Clients" at bounding box center [32, 58] width 64 height 9
click at [308, 13] on link "Create New" at bounding box center [300, 13] width 25 height 8
click at [283, 26] on link "Client" at bounding box center [292, 24] width 40 height 9
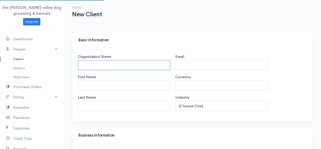
click at [90, 69] on input "Organization Name" at bounding box center [124, 65] width 93 height 10
select select "EUR"
select select "[GEOGRAPHIC_DATA]"
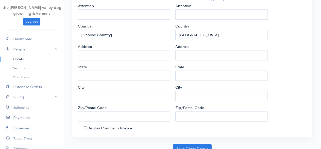
scroll to position [268, 0]
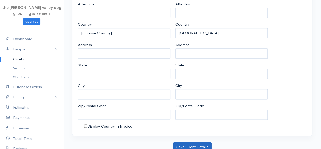
type input "[PERSON_NAME]"
click at [197, 142] on button "Save Client Details" at bounding box center [192, 147] width 39 height 10
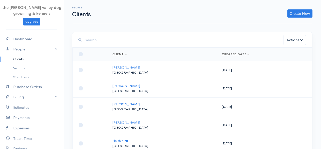
click at [101, 36] on input "search" at bounding box center [184, 40] width 199 height 10
type input "h"
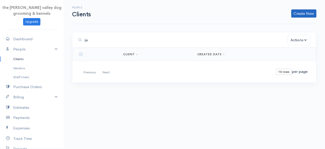
type input "ja"
click at [303, 14] on link "Create New" at bounding box center [304, 13] width 25 height 8
click at [286, 23] on link "Client" at bounding box center [296, 24] width 40 height 9
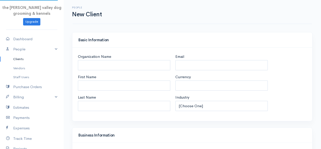
select select "EUR"
select select "[GEOGRAPHIC_DATA]"
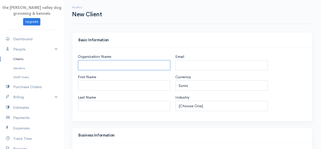
click at [118, 62] on input "Organization Name" at bounding box center [124, 65] width 93 height 10
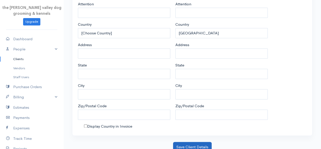
type input "[PERSON_NAME]"
click at [194, 143] on button "Save Client Details" at bounding box center [192, 147] width 39 height 10
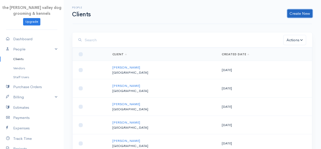
click at [290, 17] on link "Create New" at bounding box center [300, 13] width 25 height 8
click at [287, 24] on link "Client" at bounding box center [292, 24] width 40 height 9
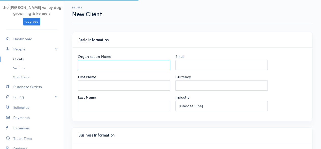
click at [103, 66] on input "Organization Name" at bounding box center [124, 65] width 93 height 10
select select "EUR"
select select "[GEOGRAPHIC_DATA]"
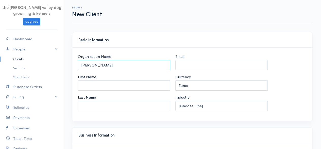
type input "[PERSON_NAME]"
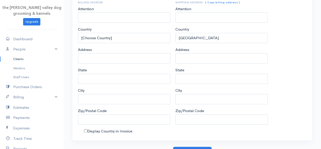
scroll to position [268, 0]
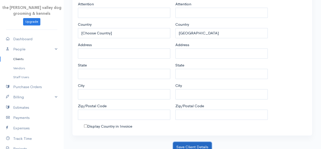
click at [199, 145] on button "Save Client Details" at bounding box center [192, 147] width 39 height 10
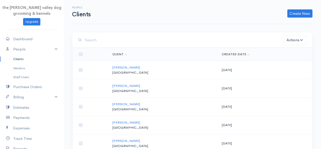
click at [143, 43] on input "search" at bounding box center [184, 40] width 199 height 10
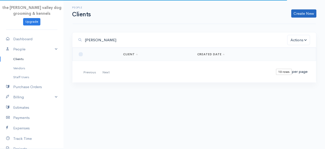
type input "[PERSON_NAME]"
click at [310, 14] on link "Create New" at bounding box center [304, 13] width 25 height 8
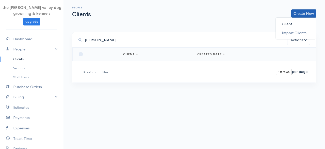
click at [297, 21] on link "Client" at bounding box center [296, 24] width 40 height 9
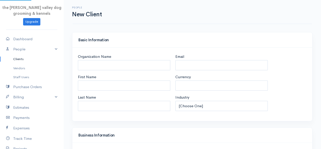
select select "EUR"
select select "[GEOGRAPHIC_DATA]"
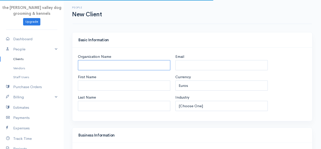
click at [130, 61] on input "Organization Name" at bounding box center [124, 65] width 93 height 10
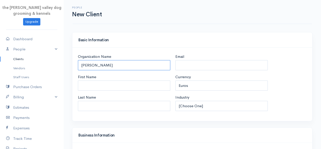
type input "[PERSON_NAME]"
click at [146, 38] on h4 "Basic Information" at bounding box center [193, 40] width 228 height 4
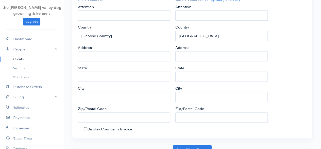
scroll to position [268, 0]
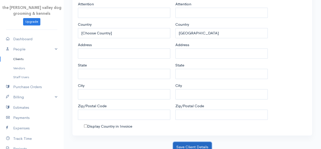
click at [196, 143] on button "Save Client Details" at bounding box center [192, 147] width 39 height 10
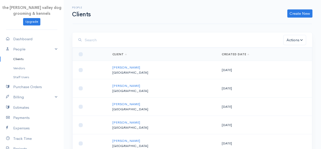
click at [125, 39] on input "search" at bounding box center [184, 40] width 199 height 10
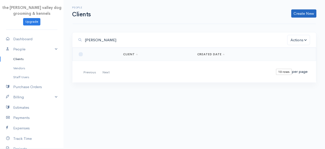
type input "[PERSON_NAME]"
click at [310, 11] on link "Create New" at bounding box center [304, 13] width 25 height 8
click at [300, 22] on link "Client" at bounding box center [296, 24] width 40 height 9
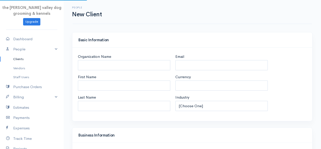
select select "EUR"
select select "[GEOGRAPHIC_DATA]"
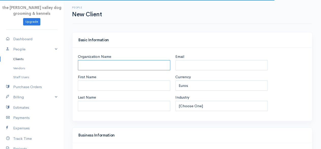
click at [117, 61] on input "Organization Name" at bounding box center [124, 65] width 93 height 10
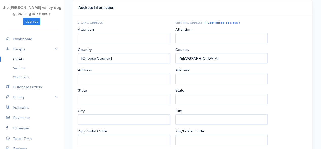
scroll to position [268, 0]
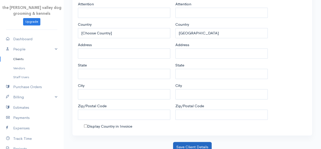
type input "[PERSON_NAME][DEMOGRAPHIC_DATA]"
click at [186, 142] on button "Save Client Details" at bounding box center [192, 147] width 39 height 10
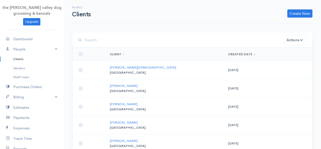
click at [114, 36] on input "search" at bounding box center [184, 40] width 199 height 10
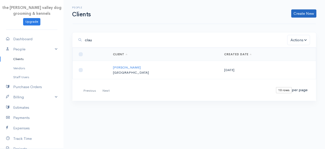
type input "clau"
click at [300, 12] on link "Create New" at bounding box center [304, 13] width 25 height 8
click at [301, 23] on link "Client" at bounding box center [296, 24] width 40 height 9
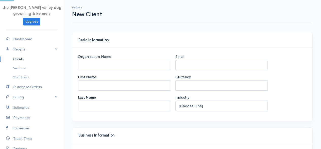
select select "EUR"
select select "[GEOGRAPHIC_DATA]"
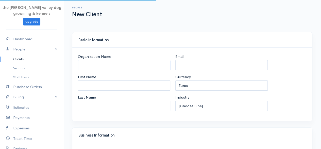
click at [117, 62] on input "Organization Name" at bounding box center [124, 65] width 93 height 10
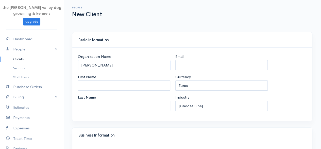
type input "[PERSON_NAME]"
click at [188, 34] on div "Basic Information" at bounding box center [192, 39] width 240 height 15
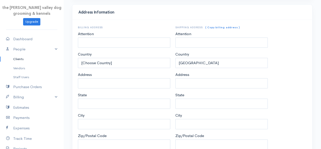
scroll to position [268, 0]
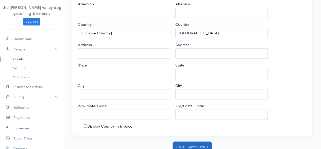
click at [194, 143] on button "Save Client Details" at bounding box center [192, 147] width 39 height 10
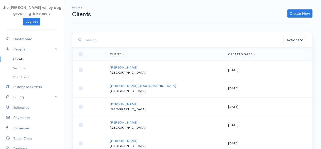
click at [151, 37] on input "search" at bounding box center [184, 40] width 199 height 10
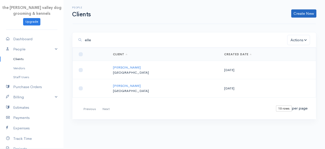
type input "elle"
click at [303, 12] on link "Create New" at bounding box center [304, 13] width 25 height 8
click at [292, 23] on link "Client" at bounding box center [296, 24] width 40 height 9
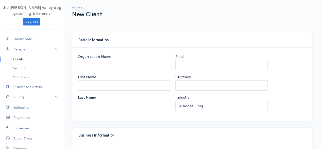
select select "EUR"
select select "[GEOGRAPHIC_DATA]"
click at [136, 62] on input "Organization Name" at bounding box center [124, 65] width 93 height 10
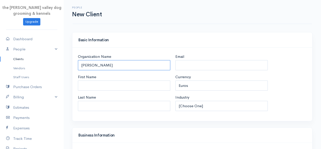
scroll to position [268, 0]
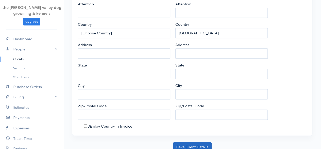
type input "[PERSON_NAME]"
click at [188, 142] on button "Save Client Details" at bounding box center [192, 147] width 39 height 10
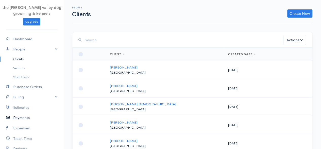
click at [24, 115] on link "Payments" at bounding box center [32, 117] width 64 height 10
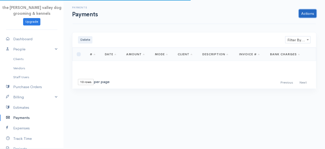
click at [308, 13] on link "Actions" at bounding box center [308, 13] width 18 height 8
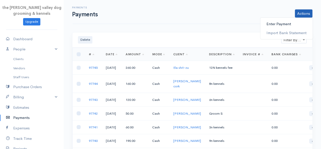
click at [291, 23] on link "Enter Payment" at bounding box center [287, 24] width 52 height 9
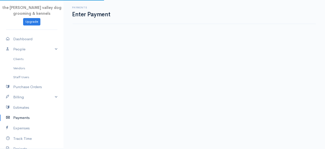
select select "2"
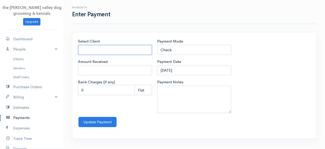
click at [103, 49] on input "Select Client" at bounding box center [115, 50] width 74 height 10
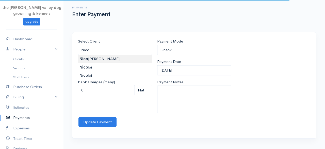
type input "[PERSON_NAME]"
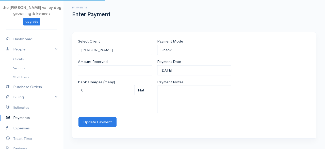
click at [102, 56] on body "the [PERSON_NAME] valley dog grooming & kennels Upgrade Dashboard People Client…" at bounding box center [162, 74] width 325 height 149
type input "0"
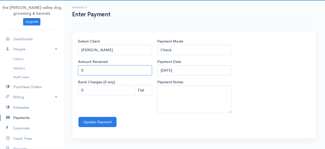
click at [99, 66] on input "0" at bounding box center [115, 70] width 74 height 10
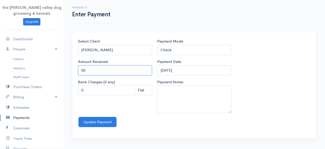
type input "65"
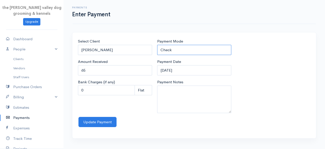
click at [177, 48] on select "Check Bank Transfer Credit Cash Debit ACH VISA MASTERCARD AMEX Discover DINERS …" at bounding box center [194, 50] width 74 height 10
select select "Cash"
click at [157, 45] on select "Check Bank Transfer Credit Cash Debit ACH VISA MASTERCARD AMEX Discover DINERS …" at bounding box center [194, 50] width 74 height 10
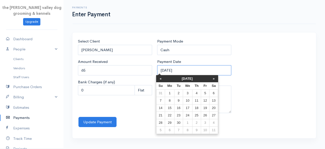
click at [192, 67] on input "[DATE]" at bounding box center [194, 70] width 74 height 10
click at [198, 93] on td "4" at bounding box center [196, 92] width 9 height 7
type input "[DATE]"
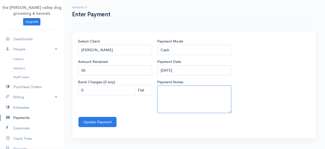
click at [198, 93] on textarea "Payment Notes" at bounding box center [194, 98] width 74 height 27
type textarea "Groom S"
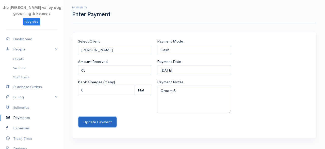
click at [97, 120] on button "Update Payment" at bounding box center [98, 122] width 38 height 10
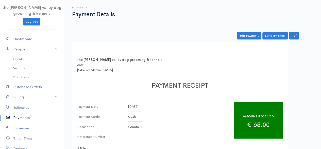
click at [27, 119] on link "Payments" at bounding box center [32, 117] width 64 height 10
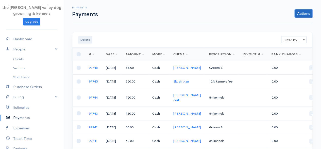
click at [309, 12] on link "Actions" at bounding box center [304, 13] width 18 height 8
click at [293, 22] on link "Enter Payment" at bounding box center [287, 24] width 52 height 9
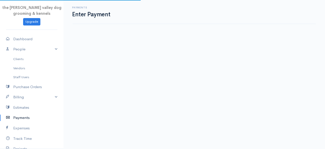
select select "2"
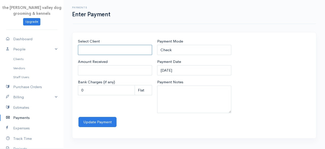
click at [121, 47] on input "Select Client" at bounding box center [115, 50] width 74 height 10
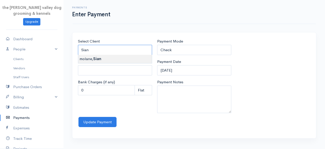
type input "[PERSON_NAME]"
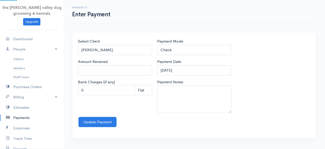
click at [115, 56] on body "the [PERSON_NAME] valley dog grooming & kennels Upgrade Dashboard People Client…" at bounding box center [162, 74] width 325 height 149
type input "0"
click at [117, 67] on input "0" at bounding box center [115, 70] width 74 height 10
type input "40"
click at [188, 52] on select "Check Bank Transfer Credit Cash Debit ACH VISA MASTERCARD AMEX Discover DINERS …" at bounding box center [194, 50] width 74 height 10
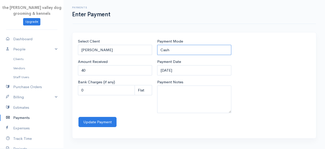
click at [157, 45] on select "Check Bank Transfer Credit Cash Debit ACH VISA MASTERCARD AMEX Discover DINERS …" at bounding box center [194, 50] width 74 height 10
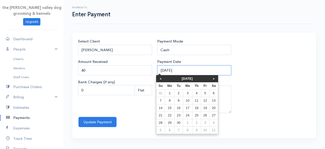
click at [196, 71] on input "[DATE]" at bounding box center [194, 70] width 74 height 10
click at [162, 78] on th "«" at bounding box center [160, 78] width 9 height 7
click at [162, 78] on th "«" at bounding box center [162, 78] width 9 height 7
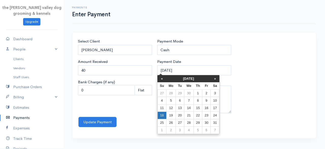
click at [162, 113] on td "18" at bounding box center [162, 115] width 9 height 7
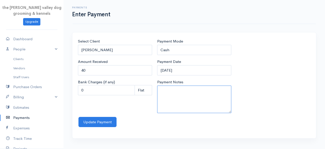
click at [175, 99] on textarea "Payment Notes" at bounding box center [194, 98] width 74 height 27
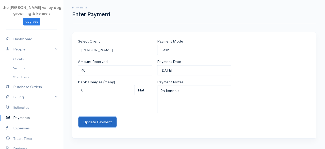
click at [101, 118] on button "Update Payment" at bounding box center [98, 122] width 38 height 10
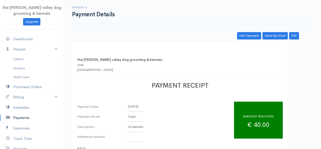
click at [26, 116] on link "Payments" at bounding box center [32, 117] width 64 height 10
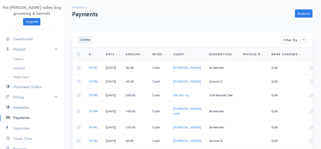
click at [294, 39] on span "Filter By Client" at bounding box center [294, 39] width 25 height 7
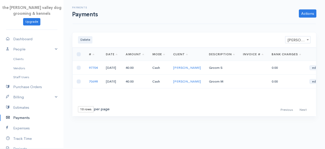
click at [21, 115] on link "Payments" at bounding box center [32, 117] width 64 height 10
click at [313, 13] on link "Actions" at bounding box center [308, 13] width 18 height 8
click at [294, 23] on link "Enter Payment" at bounding box center [291, 24] width 52 height 9
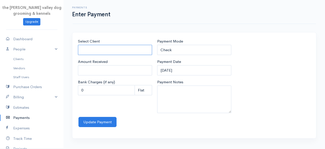
click at [131, 53] on input "Select Client" at bounding box center [115, 50] width 74 height 10
click at [122, 57] on body "the [PERSON_NAME] valley dog grooming & kennels Upgrade Dashboard People Client…" at bounding box center [162, 74] width 325 height 149
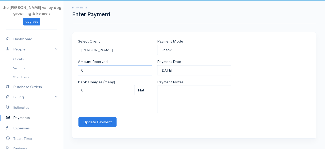
click at [118, 68] on input "0" at bounding box center [115, 70] width 74 height 10
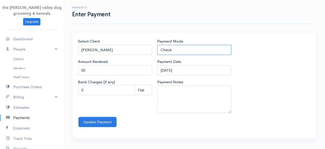
click at [174, 53] on select "Check Bank Transfer Credit Cash Debit ACH VISA MASTERCARD AMEX Discover DINERS …" at bounding box center [194, 50] width 74 height 10
click at [157, 45] on select "Check Bank Transfer Credit Cash Debit ACH VISA MASTERCARD AMEX Discover DINERS …" at bounding box center [194, 50] width 74 height 10
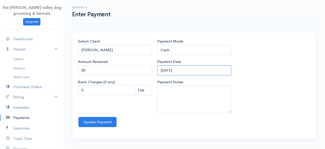
click at [191, 67] on input "[DATE]" at bounding box center [194, 70] width 74 height 10
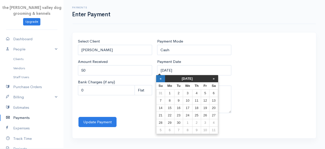
click at [161, 81] on th "«" at bounding box center [160, 78] width 9 height 7
click at [161, 81] on th "«" at bounding box center [162, 78] width 9 height 7
click at [203, 115] on td "23" at bounding box center [206, 115] width 8 height 7
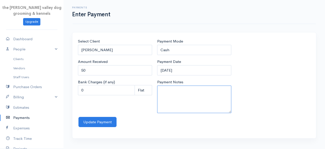
click at [189, 102] on textarea "Payment Notes" at bounding box center [194, 98] width 74 height 27
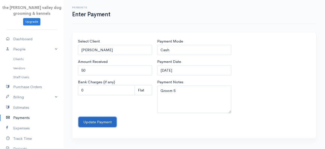
click at [107, 119] on button "Update Payment" at bounding box center [98, 122] width 38 height 10
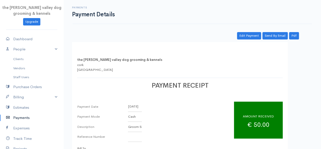
click at [24, 118] on link "Payments" at bounding box center [32, 117] width 64 height 10
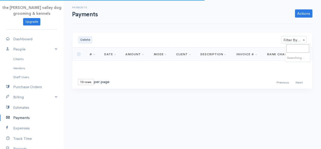
click at [299, 37] on span "Filter By Client" at bounding box center [294, 39] width 25 height 7
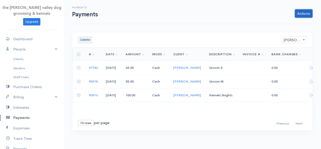
click at [298, 16] on link "Actions" at bounding box center [304, 13] width 18 height 8
click at [282, 26] on link "Enter Payment" at bounding box center [287, 24] width 52 height 9
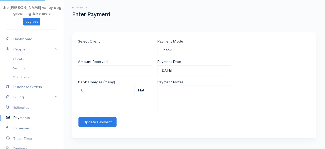
click at [101, 47] on input "Select Client" at bounding box center [115, 50] width 74 height 10
click at [100, 65] on body "the [PERSON_NAME] valley dog grooming & kennels Upgrade Dashboard People Client…" at bounding box center [162, 74] width 325 height 149
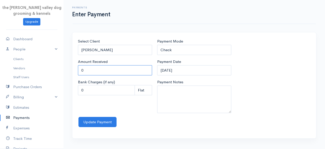
click at [100, 66] on input "0" at bounding box center [115, 70] width 74 height 10
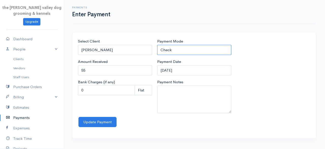
click at [176, 53] on select "Check Bank Transfer Credit Cash Debit ACH VISA MASTERCARD AMEX Discover DINERS …" at bounding box center [194, 50] width 74 height 10
click at [157, 45] on select "Check Bank Transfer Credit Cash Debit ACH VISA MASTERCARD AMEX Discover DINERS …" at bounding box center [194, 50] width 74 height 10
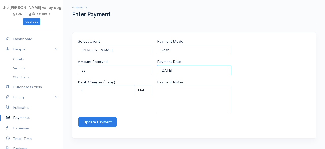
click at [187, 70] on input "[DATE]" at bounding box center [194, 70] width 74 height 10
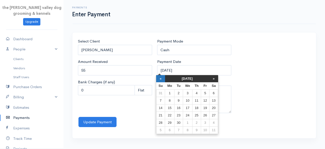
click at [160, 79] on th "«" at bounding box center [160, 78] width 9 height 7
click at [160, 79] on th "«" at bounding box center [162, 78] width 9 height 7
click at [213, 115] on td "24" at bounding box center [215, 115] width 9 height 7
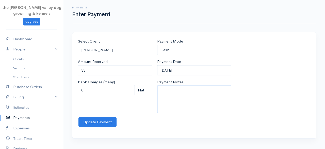
click at [188, 99] on textarea "Payment Notes" at bounding box center [194, 98] width 74 height 27
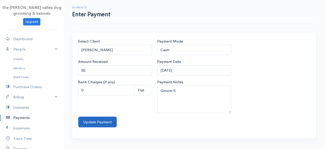
click at [93, 122] on button "Update Payment" at bounding box center [98, 122] width 38 height 10
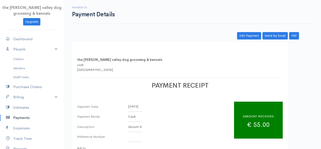
click at [28, 117] on link "Payments" at bounding box center [32, 117] width 64 height 10
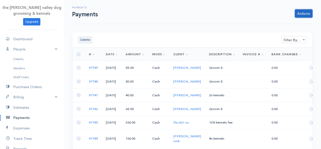
click at [311, 12] on link "Actions" at bounding box center [304, 13] width 18 height 8
click at [293, 22] on link "Enter Payment" at bounding box center [287, 24] width 52 height 9
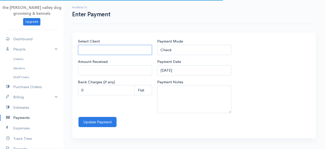
click at [129, 48] on input "Select Client" at bounding box center [115, 50] width 74 height 10
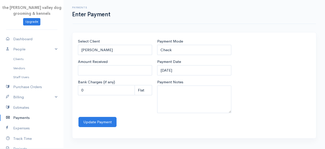
click at [118, 61] on body "the [PERSON_NAME] valley dog grooming & kennels Upgrade Dashboard People Client…" at bounding box center [162, 74] width 325 height 149
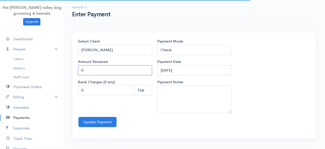
click at [114, 69] on input "0" at bounding box center [115, 70] width 74 height 10
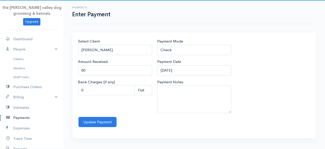
click at [192, 41] on div "Payment Mode Check Bank Transfer Credit Cash Debit ACH VISA MASTERCARD AMEX Dis…" at bounding box center [194, 46] width 74 height 17
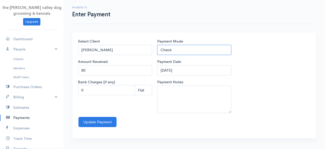
click at [189, 48] on select "Check Bank Transfer Credit Cash Debit ACH VISA MASTERCARD AMEX Discover DINERS …" at bounding box center [194, 50] width 74 height 10
click at [157, 45] on select "Check Bank Transfer Credit Cash Debit ACH VISA MASTERCARD AMEX Discover DINERS …" at bounding box center [194, 50] width 74 height 10
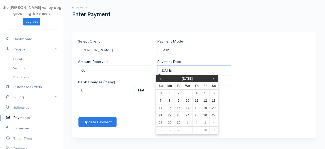
click at [190, 70] on input "[DATE]" at bounding box center [194, 70] width 74 height 10
click at [163, 79] on th "«" at bounding box center [160, 78] width 9 height 7
click at [163, 79] on th "«" at bounding box center [162, 78] width 9 height 7
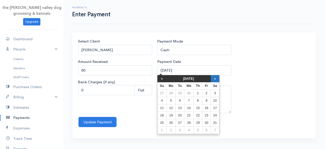
click at [215, 80] on th "»" at bounding box center [215, 78] width 9 height 7
click at [205, 107] on td "13" at bounding box center [206, 107] width 8 height 7
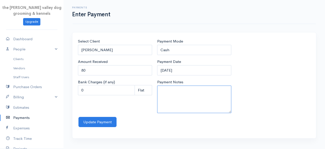
click at [205, 107] on textarea "Payment Notes" at bounding box center [194, 98] width 74 height 27
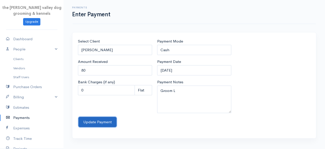
click at [99, 121] on button "Update Payment" at bounding box center [98, 122] width 38 height 10
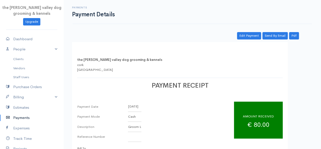
click at [19, 113] on link "Payments" at bounding box center [32, 117] width 64 height 10
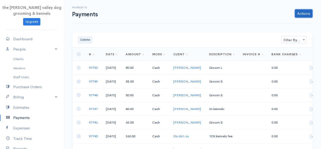
click at [304, 16] on link "Actions" at bounding box center [304, 13] width 18 height 8
click at [293, 22] on link "Enter Payment" at bounding box center [287, 24] width 52 height 9
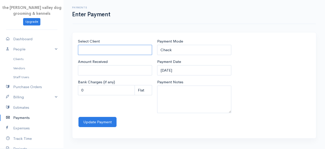
click at [103, 49] on input "Select Client" at bounding box center [115, 50] width 74 height 10
click at [102, 62] on body "the [PERSON_NAME] valley dog grooming & kennels Upgrade Dashboard People Client…" at bounding box center [162, 74] width 325 height 149
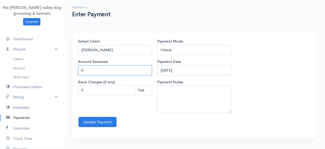
click at [98, 71] on input "0" at bounding box center [115, 70] width 74 height 10
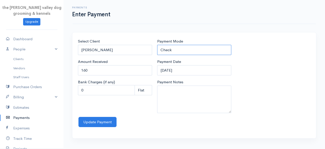
click at [181, 51] on select "Check Bank Transfer Credit Cash Debit ACH VISA MASTERCARD AMEX Discover DINERS …" at bounding box center [194, 50] width 74 height 10
click at [157, 45] on select "Check Bank Transfer Credit Cash Debit ACH VISA MASTERCARD AMEX Discover DINERS …" at bounding box center [194, 50] width 74 height 10
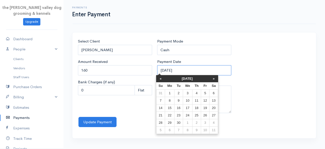
click at [192, 67] on input "[DATE]" at bounding box center [194, 70] width 74 height 10
click at [172, 78] on th "[DATE]" at bounding box center [187, 78] width 44 height 7
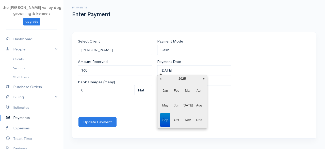
click at [178, 105] on span "Jun" at bounding box center [177, 105] width 10 height 14
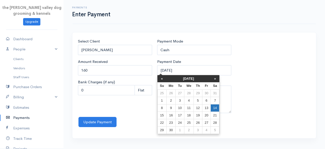
click at [212, 105] on td "14" at bounding box center [215, 107] width 9 height 7
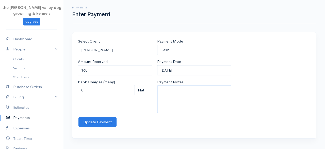
click at [182, 96] on textarea "Payment Notes" at bounding box center [194, 98] width 74 height 27
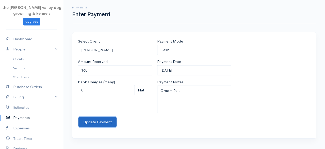
click at [88, 121] on button "Update Payment" at bounding box center [98, 122] width 38 height 10
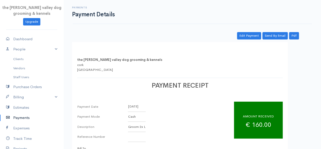
click at [22, 117] on link "Payments" at bounding box center [32, 117] width 64 height 10
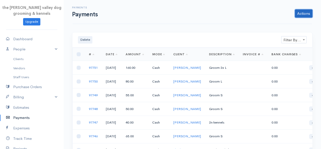
click at [307, 12] on link "Actions" at bounding box center [304, 13] width 18 height 8
click at [294, 20] on link "Enter Payment" at bounding box center [287, 24] width 52 height 9
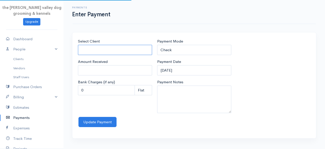
click at [108, 50] on input "Select Client" at bounding box center [115, 50] width 74 height 10
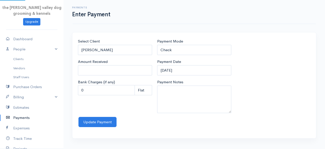
click at [109, 68] on body "the [PERSON_NAME] valley dog grooming & kennels Upgrade Dashboard People Client…" at bounding box center [162, 74] width 325 height 149
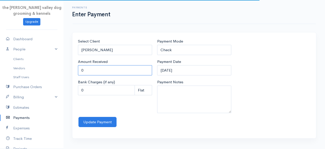
click at [109, 68] on input "0" at bounding box center [115, 70] width 74 height 10
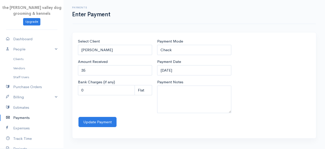
click at [187, 44] on div "Payment Mode Check Bank Transfer Credit Cash Debit ACH VISA MASTERCARD AMEX Dis…" at bounding box center [194, 46] width 74 height 17
click at [187, 47] on select "Check Bank Transfer Credit Cash Debit ACH VISA MASTERCARD AMEX Discover DINERS …" at bounding box center [194, 50] width 74 height 10
click at [157, 45] on select "Check Bank Transfer Credit Cash Debit ACH VISA MASTERCARD AMEX Discover DINERS …" at bounding box center [194, 50] width 74 height 10
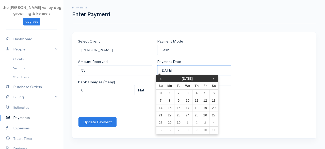
click at [194, 66] on input "[DATE]" at bounding box center [194, 70] width 74 height 10
click at [176, 79] on th "[DATE]" at bounding box center [187, 78] width 44 height 7
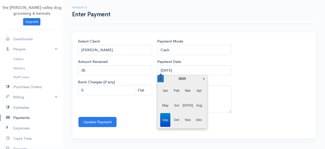
click at [163, 79] on th "«" at bounding box center [161, 78] width 6 height 7
click at [203, 79] on th "»" at bounding box center [204, 78] width 6 height 7
click at [179, 103] on span "Jun" at bounding box center [177, 105] width 10 height 14
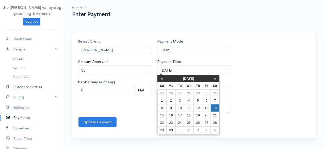
click at [214, 108] on td "14" at bounding box center [215, 107] width 9 height 7
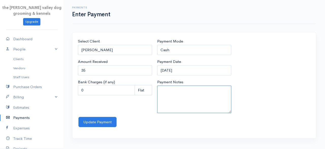
click at [199, 99] on textarea "Payment Notes" at bounding box center [194, 98] width 74 height 27
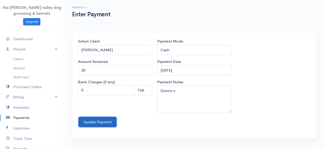
click at [111, 122] on button "Update Payment" at bounding box center [98, 122] width 38 height 10
